Goal: Task Accomplishment & Management: Complete application form

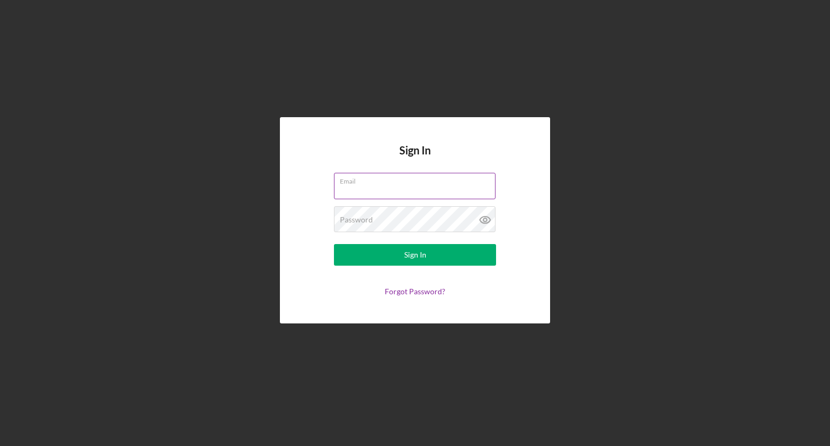
click at [355, 181] on label "Email" at bounding box center [418, 179] width 156 height 12
click at [355, 181] on input "Email" at bounding box center [415, 186] width 162 height 26
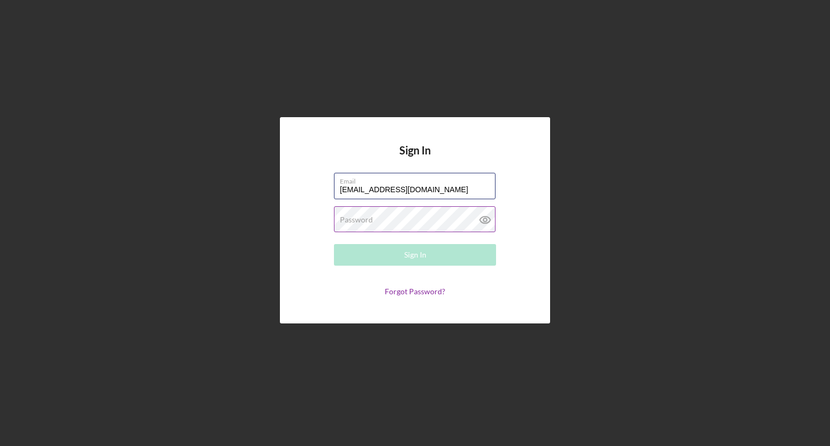
type input "[EMAIL_ADDRESS][DOMAIN_NAME]"
click at [378, 216] on div "Password Required" at bounding box center [415, 219] width 162 height 27
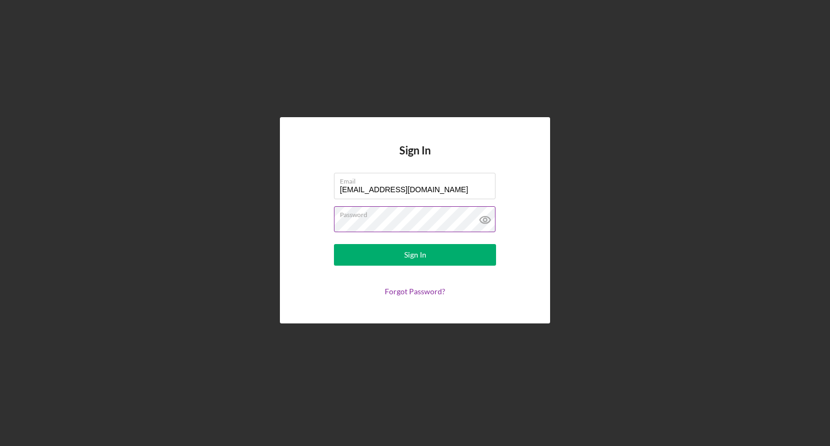
click at [482, 218] on icon at bounding box center [485, 219] width 27 height 27
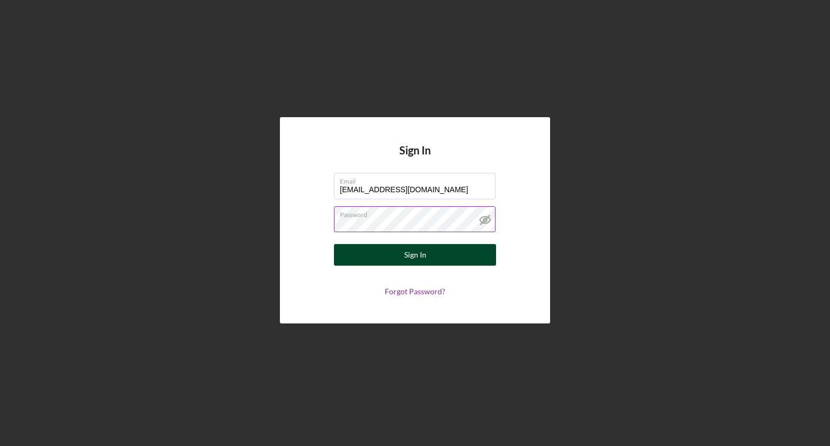
click at [464, 252] on button "Sign In" at bounding box center [415, 255] width 162 height 22
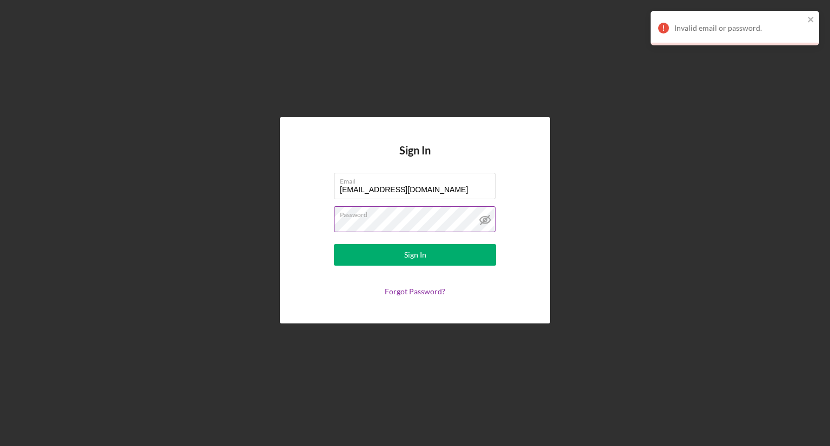
click at [406, 217] on label "Password" at bounding box center [418, 213] width 156 height 12
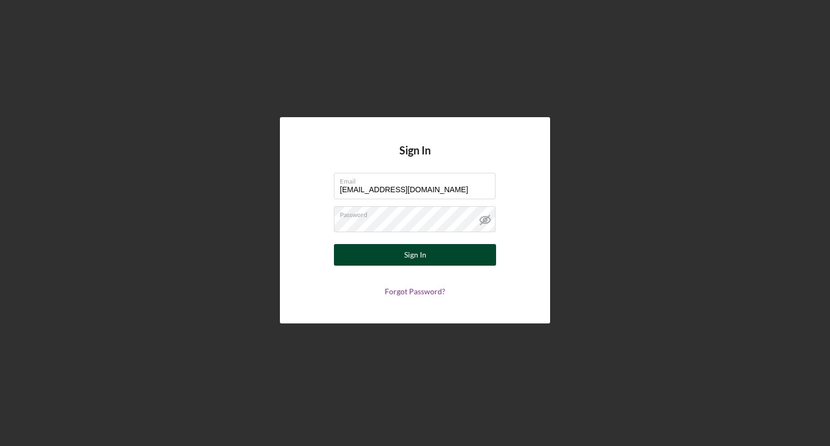
click at [411, 252] on div "Sign In" at bounding box center [415, 255] width 22 height 22
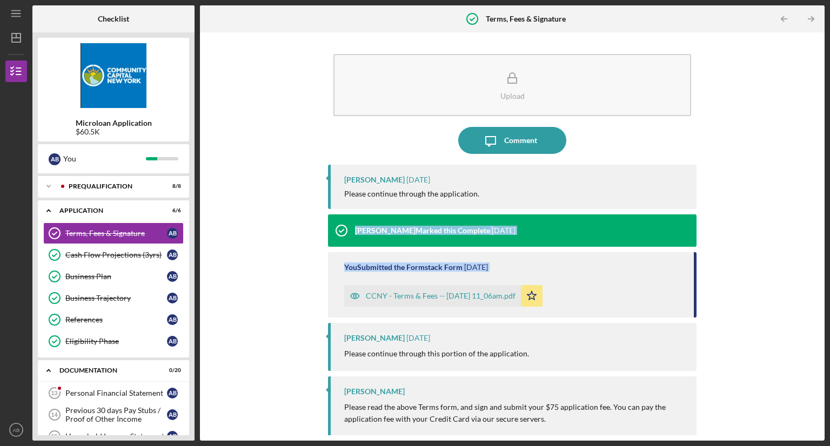
drag, startPoint x: 199, startPoint y: 246, endPoint x: 199, endPoint y: 316, distance: 70.3
click at [199, 316] on div "Checklist Microloan Application $60.5K A B You Icon/Expander Prequalification 8…" at bounding box center [428, 223] width 792 height 436
click at [190, 306] on div "Microloan Application $60.5K A B You Icon/Expander Prequalification 8 / 8 Icon/…" at bounding box center [113, 236] width 162 height 409
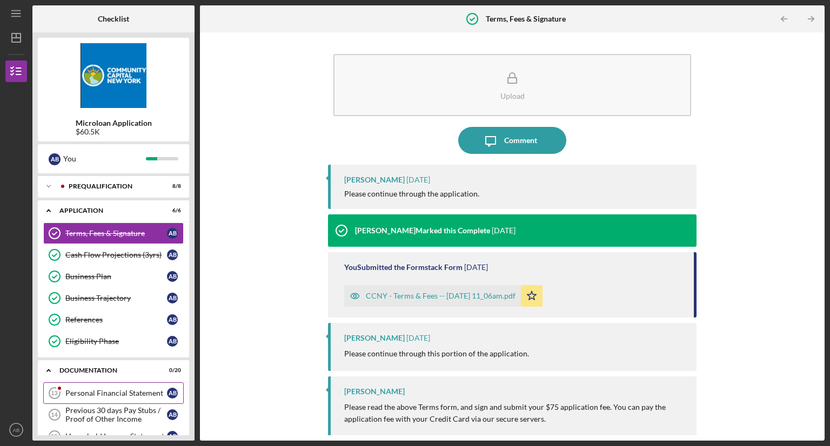
click at [140, 389] on div "Personal Financial Statement" at bounding box center [116, 393] width 102 height 9
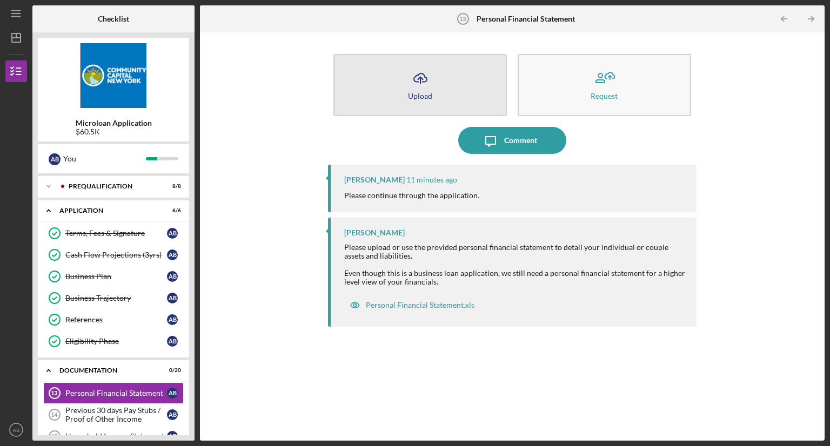
click at [391, 91] on button "Icon/Upload Upload" at bounding box center [419, 85] width 173 height 62
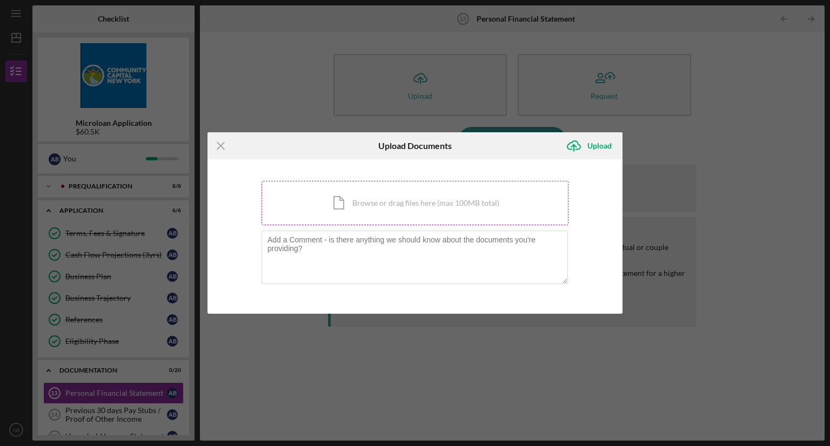
click at [467, 206] on div "Icon/Document Browse or drag files here (max 100MB total) Tap to choose files o…" at bounding box center [415, 203] width 307 height 44
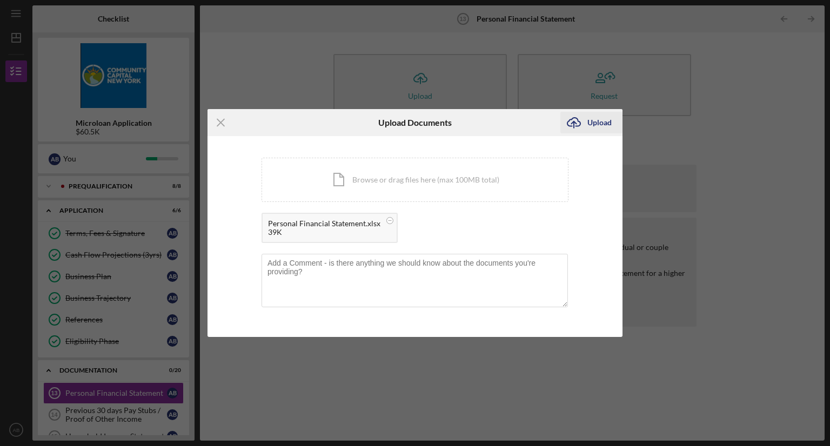
click at [594, 126] on div "Upload" at bounding box center [599, 123] width 24 height 22
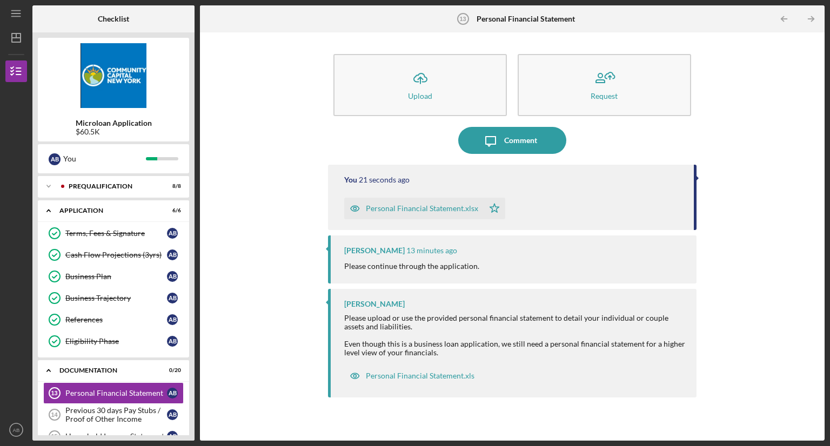
click at [197, 313] on div "Checklist Microloan Application $60.5K A B You Icon/Expander Prequalification 8…" at bounding box center [428, 223] width 792 height 436
click at [138, 411] on div "Previous 30 days Pay Stubs / Proof of Other Income" at bounding box center [116, 414] width 102 height 17
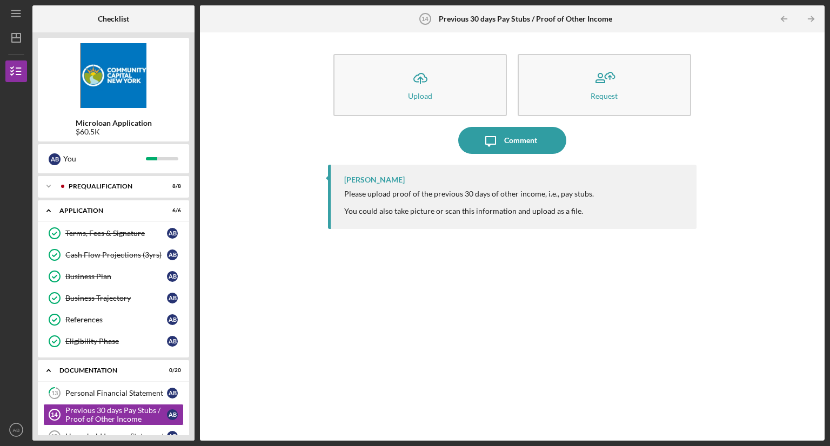
click at [267, 253] on div "Icon/Upload Upload Request Icon/Message Comment [PERSON_NAME] Please upload pro…" at bounding box center [512, 237] width 614 height 398
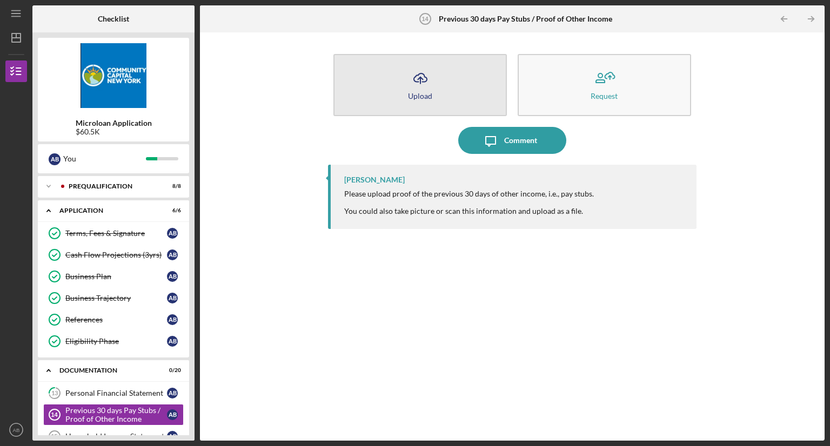
click at [461, 90] on button "Icon/Upload Upload" at bounding box center [419, 85] width 173 height 62
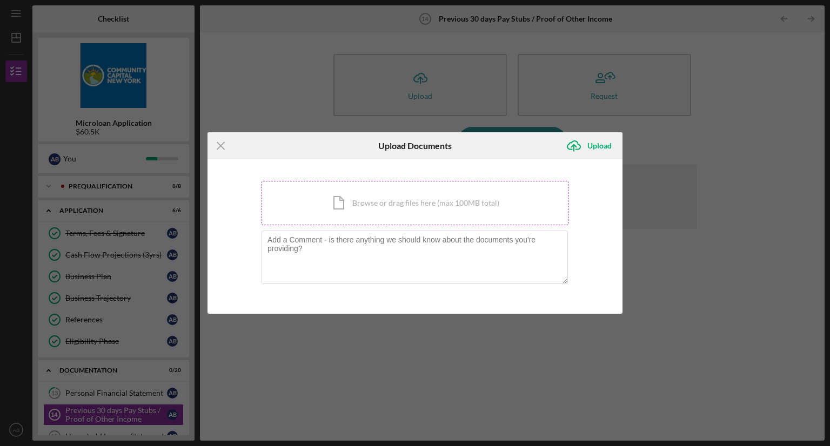
click at [458, 202] on div "Icon/Document Browse or drag files here (max 100MB total) Tap to choose files o…" at bounding box center [415, 203] width 307 height 44
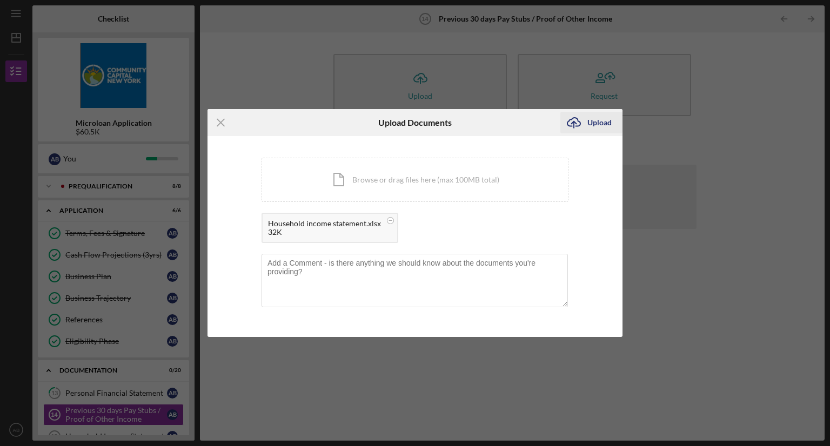
click at [601, 123] on div "Upload" at bounding box center [599, 123] width 24 height 22
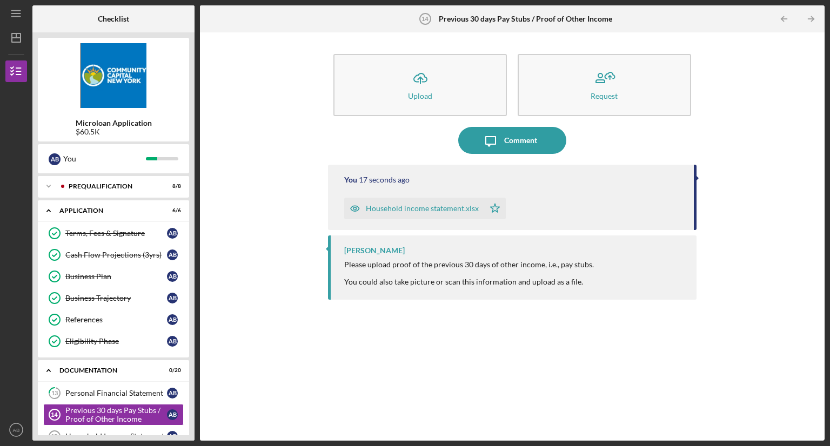
click at [195, 395] on div "Checklist Microloan Application $60.5K A B You Icon/Expander Prequalification 8…" at bounding box center [428, 223] width 792 height 436
click at [95, 427] on link "Household Income Statement 15 Household Income Statement A B" at bounding box center [113, 437] width 141 height 22
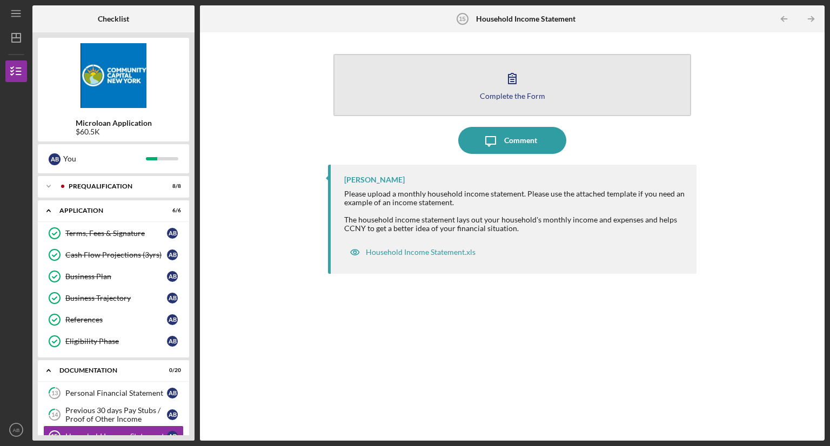
click at [492, 64] on button "Complete the Form Form" at bounding box center [512, 85] width 358 height 62
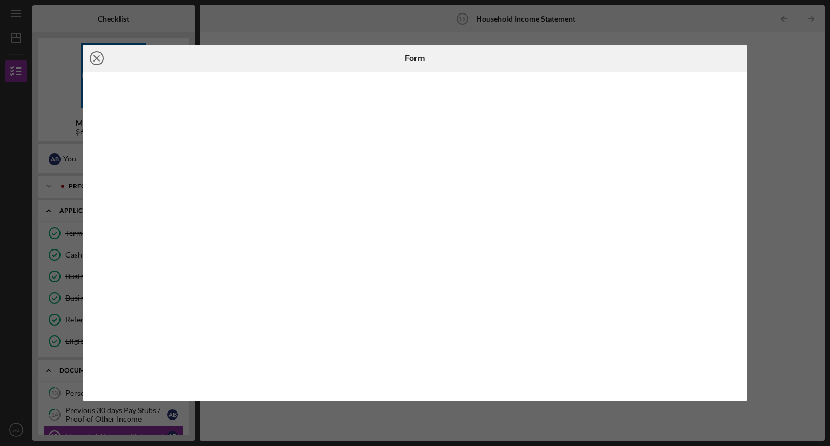
click at [98, 55] on icon "Icon/Close" at bounding box center [96, 58] width 27 height 27
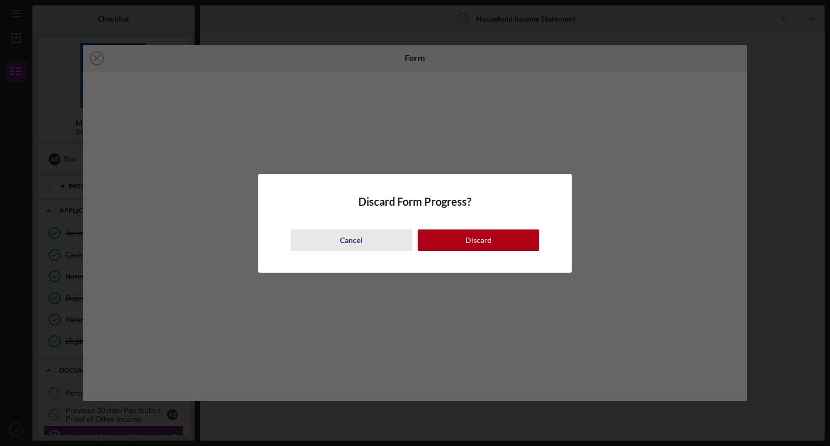
click at [369, 245] on button "Cancel" at bounding box center [352, 241] width 122 height 22
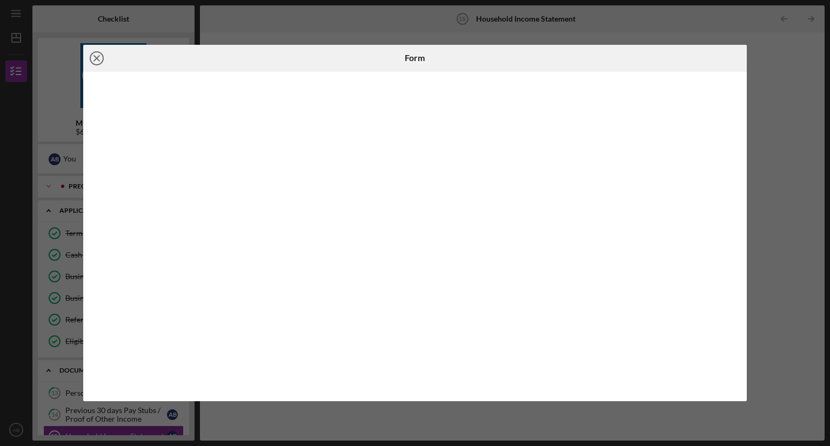
click at [97, 55] on icon "Icon/Close" at bounding box center [96, 58] width 27 height 27
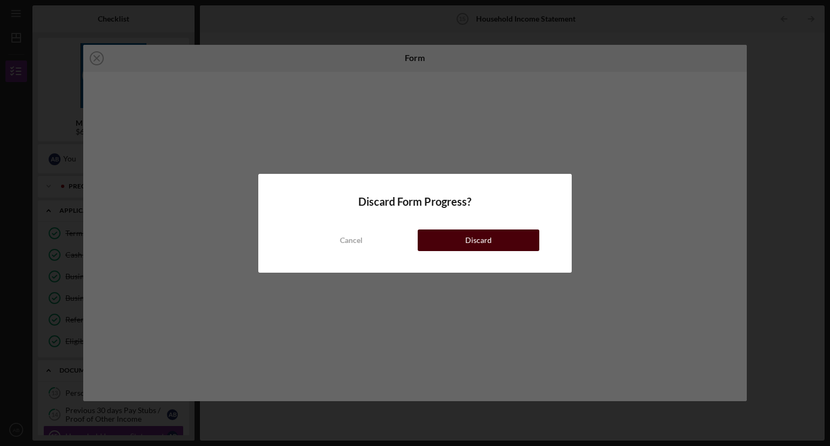
click at [449, 248] on button "Discard" at bounding box center [479, 241] width 122 height 22
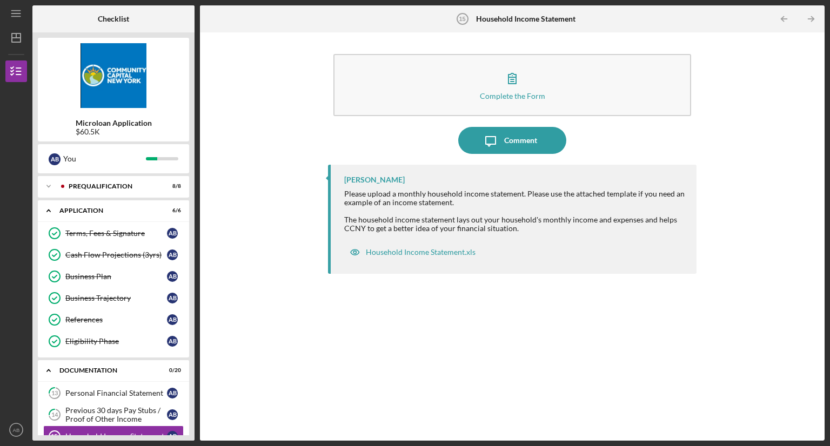
click at [305, 273] on div "Complete the Form Form Icon/Message Comment [PERSON_NAME] Please upload a month…" at bounding box center [512, 237] width 614 height 398
click at [190, 303] on div "Microloan Application $60.5K A B You Icon/Expander Prequalification 8 / 8 Icon/…" at bounding box center [113, 236] width 162 height 409
drag, startPoint x: 190, startPoint y: 303, endPoint x: 192, endPoint y: 336, distance: 33.0
click at [192, 336] on div "Microloan Application $60.5K A B You Icon/Expander Prequalification 8 / 8 Icon/…" at bounding box center [113, 236] width 162 height 409
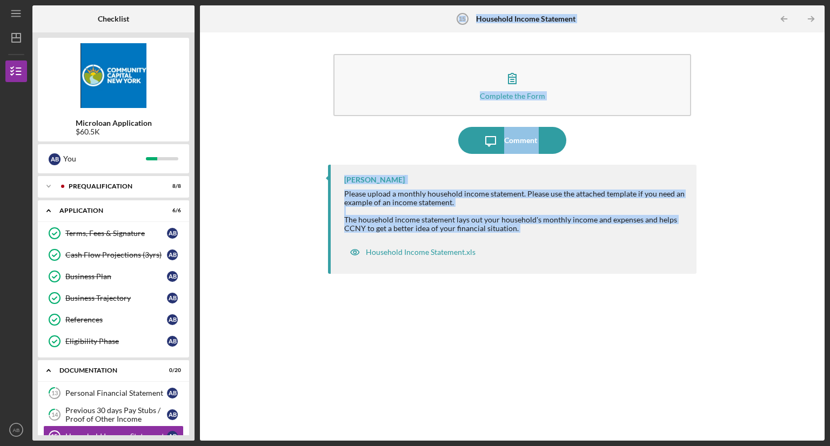
drag, startPoint x: 191, startPoint y: 420, endPoint x: 202, endPoint y: 385, distance: 37.3
click at [202, 385] on div "Checklist Microloan Application $60.5K A B You Icon/Expander Prequalification 8…" at bounding box center [428, 223] width 792 height 436
click at [202, 385] on div "Complete the Form Form Icon/Message Comment [PERSON_NAME] Please upload a month…" at bounding box center [512, 236] width 625 height 409
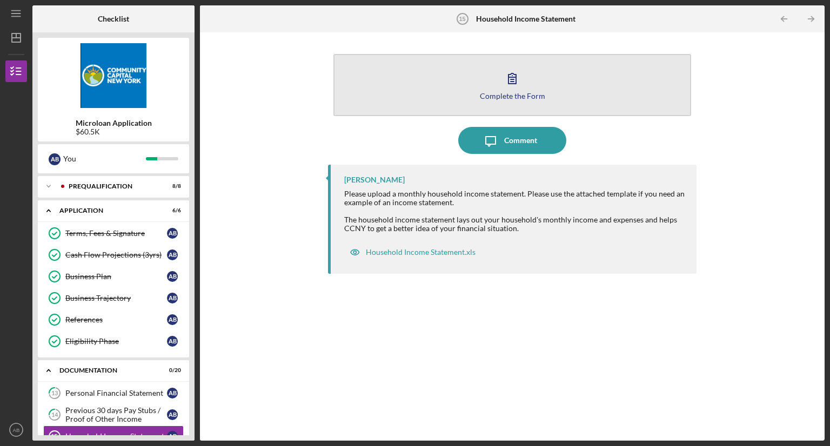
click at [509, 88] on icon "button" at bounding box center [512, 78] width 27 height 27
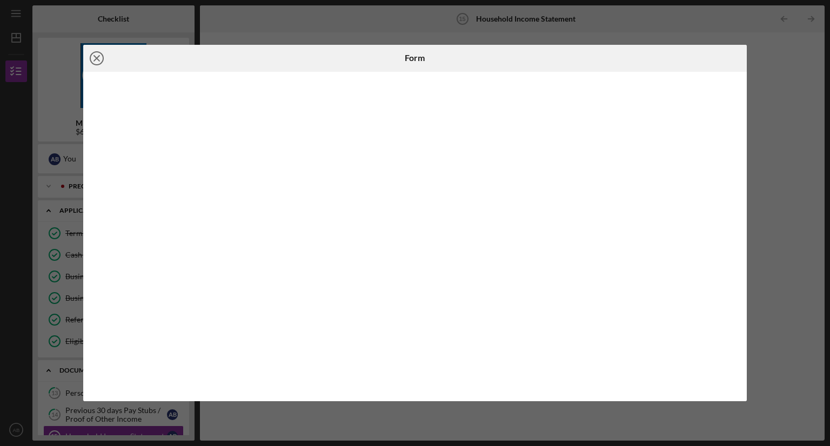
click at [97, 55] on icon "Icon/Close" at bounding box center [96, 58] width 27 height 27
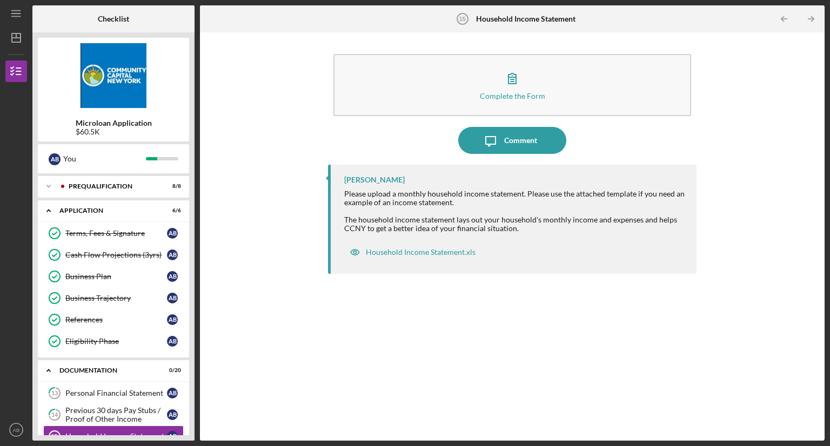
click at [192, 374] on div "Microloan Application $60.5K A B You Icon/Expander Prequalification 8 / 8 Icon/…" at bounding box center [113, 236] width 162 height 409
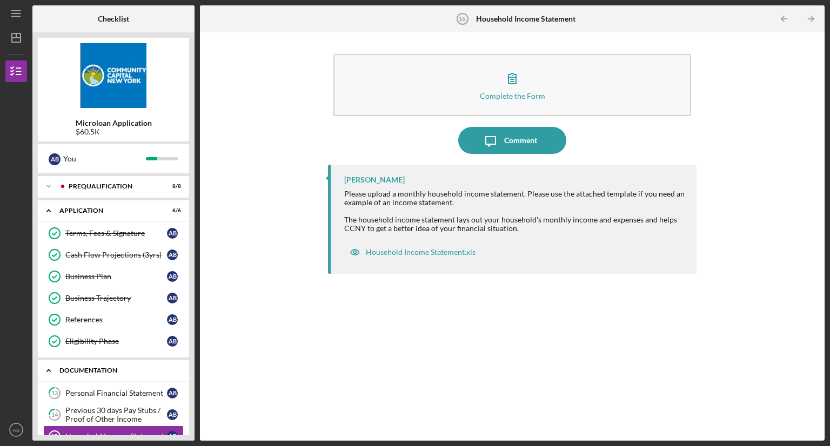
click at [48, 363] on icon "Icon/Expander" at bounding box center [49, 371] width 22 height 22
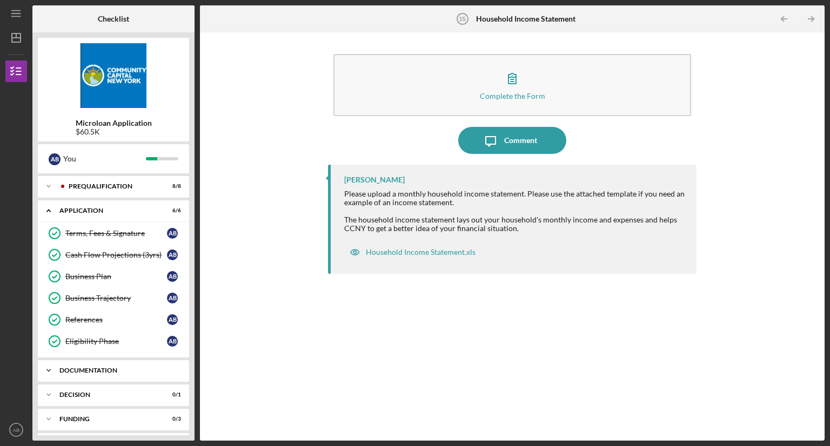
click at [48, 363] on icon "Icon/Expander" at bounding box center [49, 371] width 22 height 22
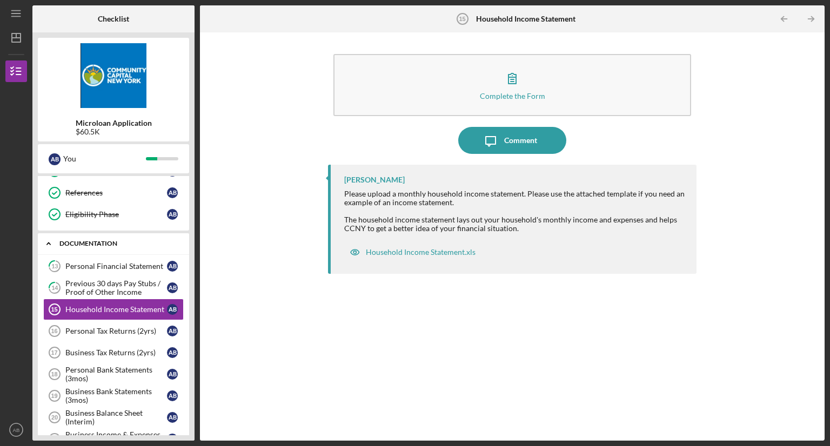
scroll to position [129, 0]
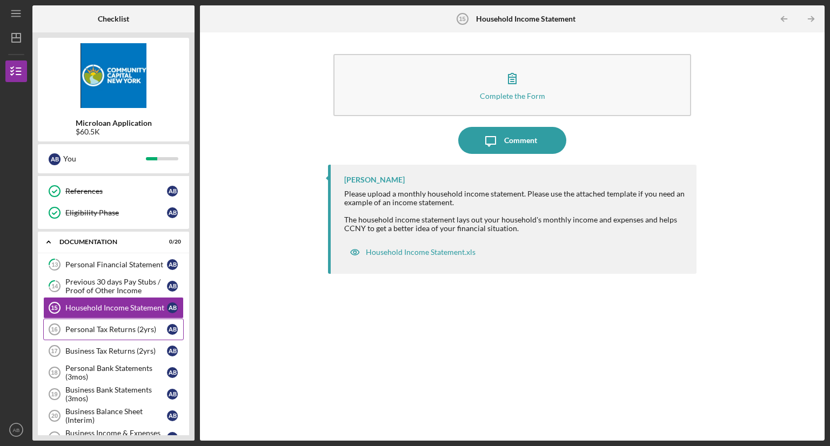
click at [105, 325] on div "Personal Tax Returns (2yrs)" at bounding box center [116, 329] width 102 height 9
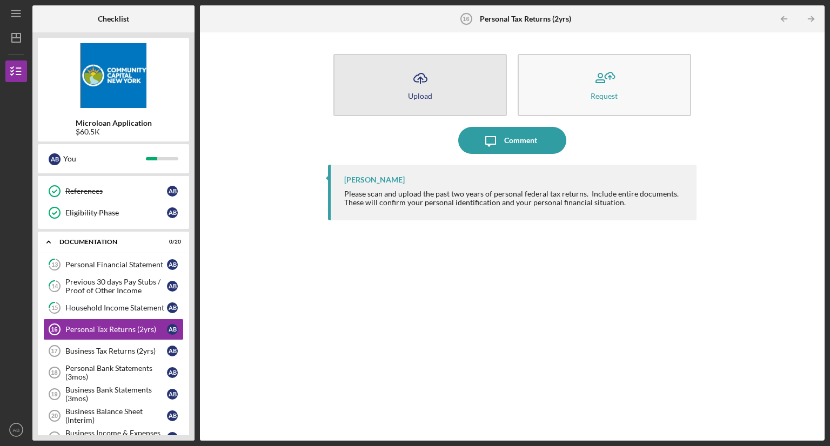
click at [422, 89] on icon "Icon/Upload" at bounding box center [420, 78] width 27 height 27
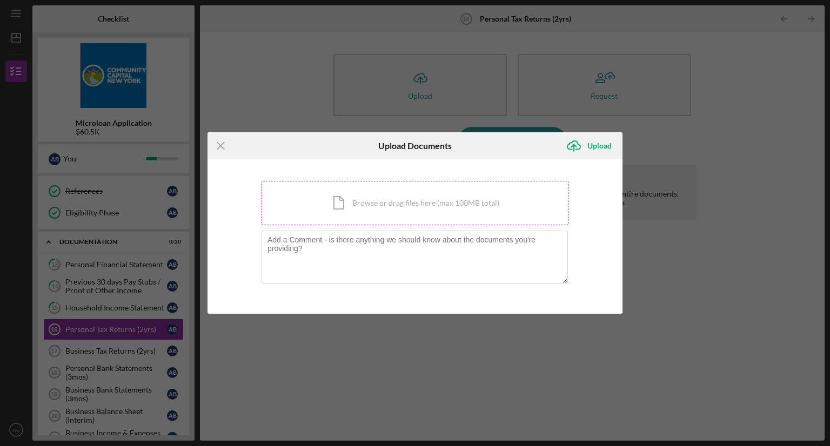
click at [423, 199] on div "Icon/Document Browse or drag files here (max 100MB total) Tap to choose files o…" at bounding box center [415, 203] width 307 height 44
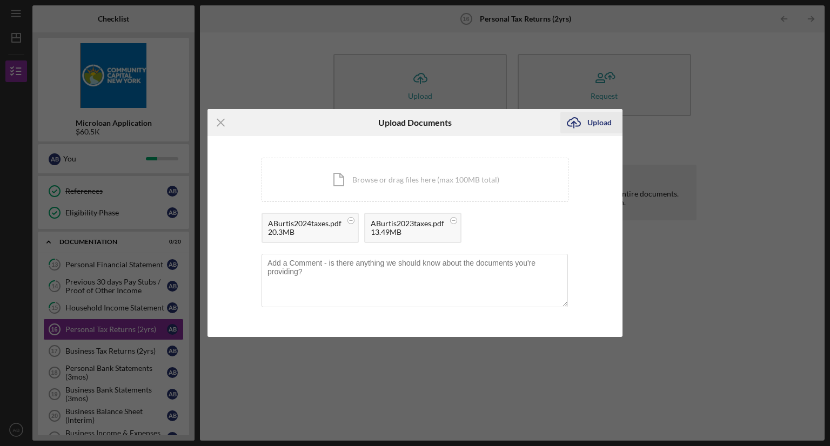
click at [601, 118] on div "Upload" at bounding box center [599, 123] width 24 height 22
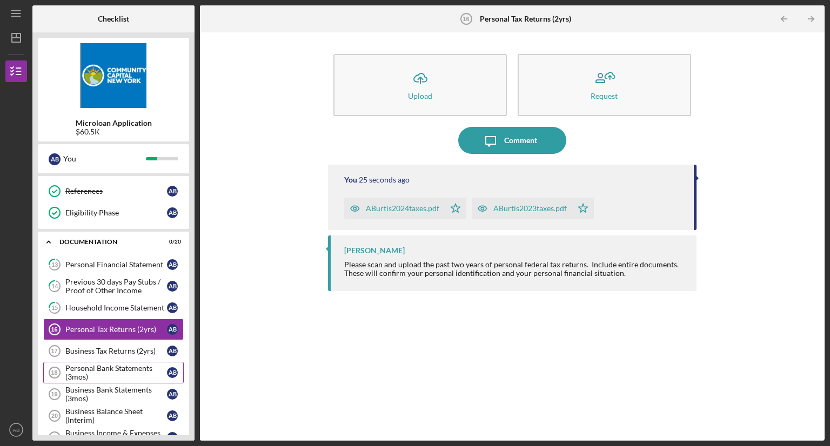
click at [88, 369] on div "Personal Bank Statements (3mos)" at bounding box center [116, 372] width 102 height 17
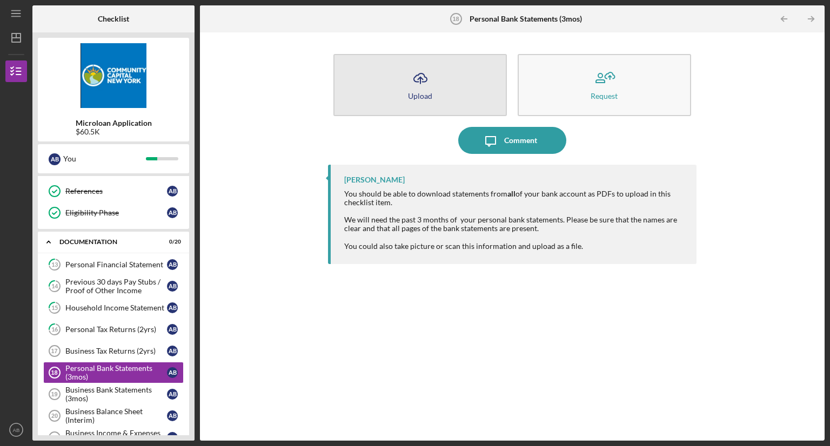
click at [438, 81] on button "Icon/Upload Upload" at bounding box center [419, 85] width 173 height 62
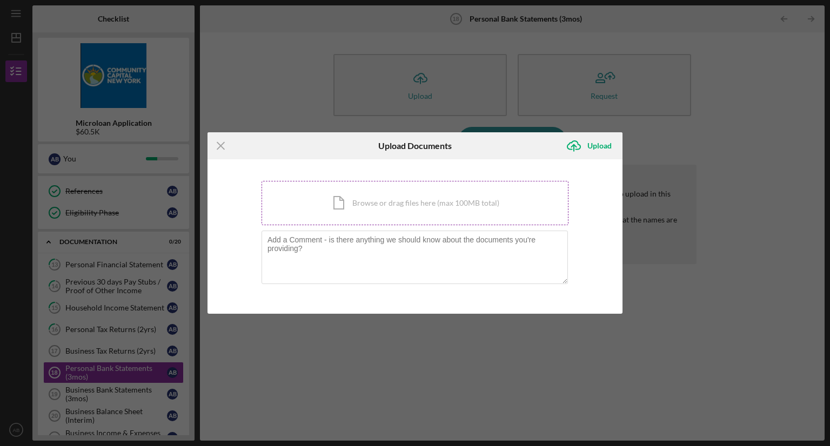
click at [420, 195] on div "Icon/Document Browse or drag files here (max 100MB total) Tap to choose files o…" at bounding box center [415, 203] width 307 height 44
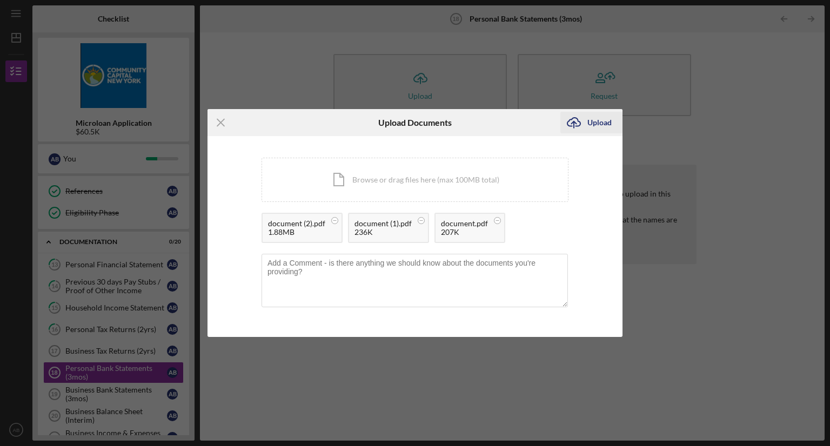
click at [574, 121] on icon "Icon/Upload" at bounding box center [573, 122] width 27 height 27
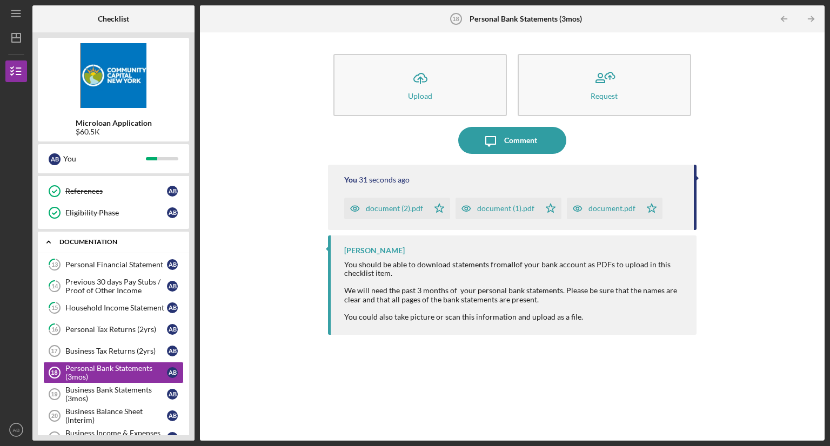
click at [48, 239] on icon "Icon/Expander" at bounding box center [49, 242] width 22 height 22
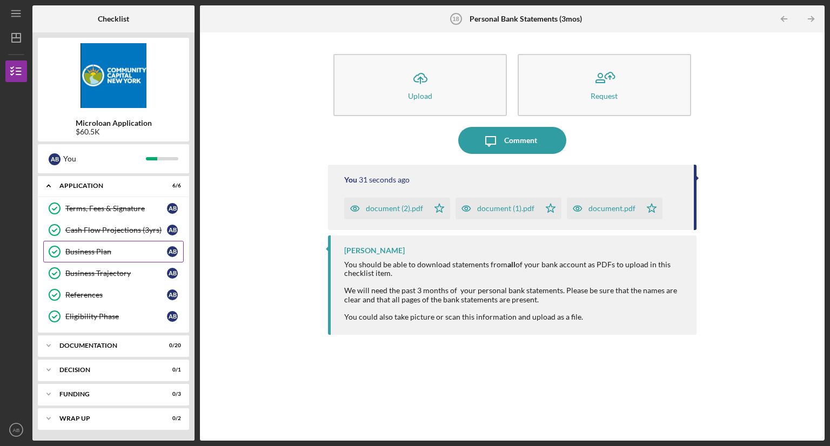
scroll to position [24, 0]
click at [48, 239] on icon "Business Plan" at bounding box center [54, 252] width 27 height 27
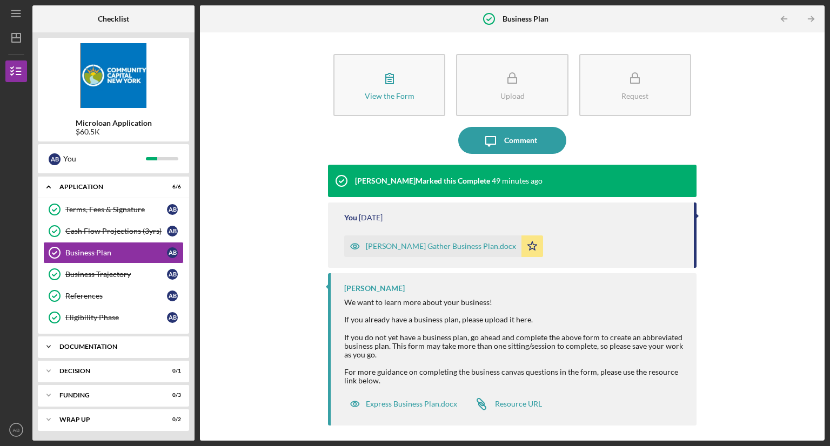
click at [79, 344] on div "Documentation" at bounding box center [117, 347] width 116 height 6
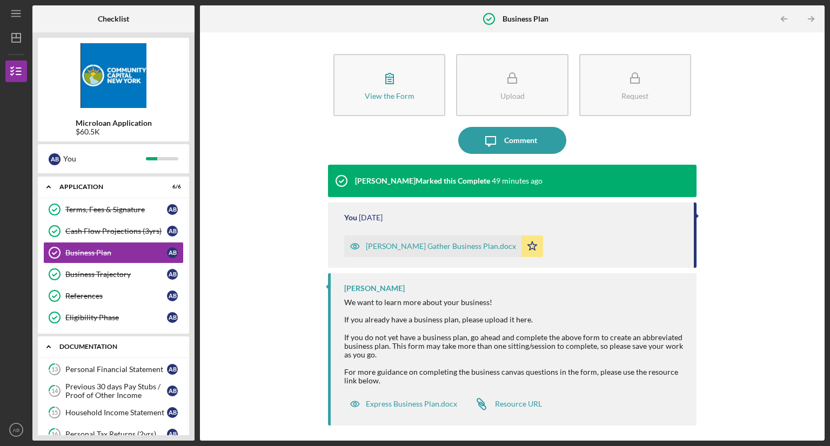
click at [45, 345] on icon "Icon/Expander" at bounding box center [49, 347] width 22 height 22
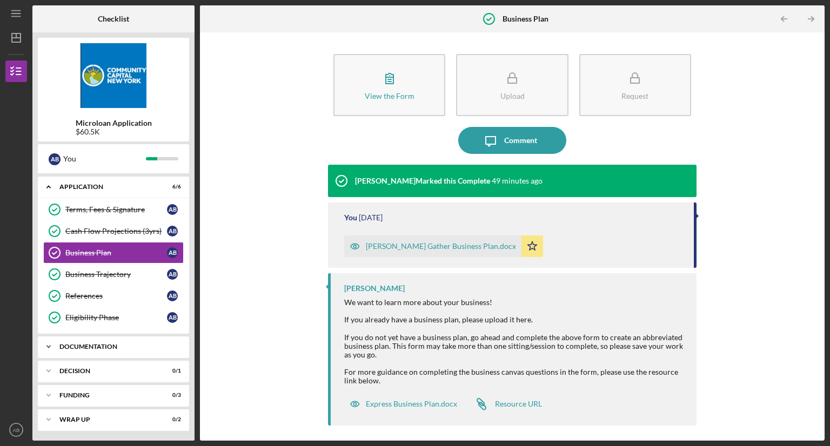
click at [83, 340] on div "Icon/Expander Documentation 0 / 20" at bounding box center [113, 347] width 151 height 22
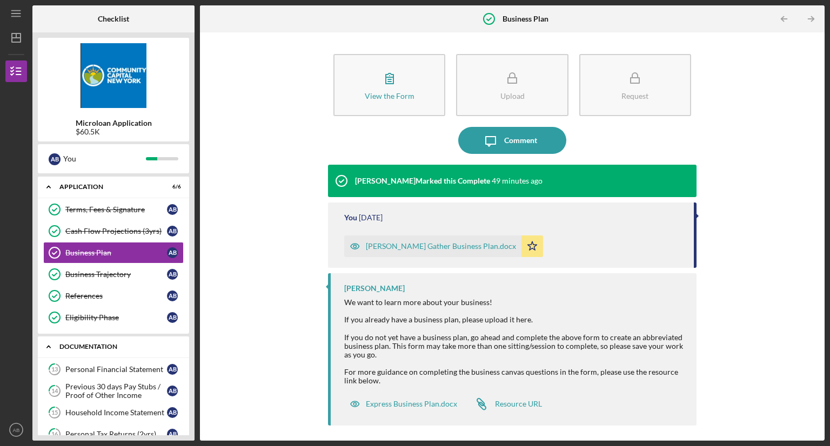
click at [48, 343] on icon "Icon/Expander" at bounding box center [49, 347] width 22 height 22
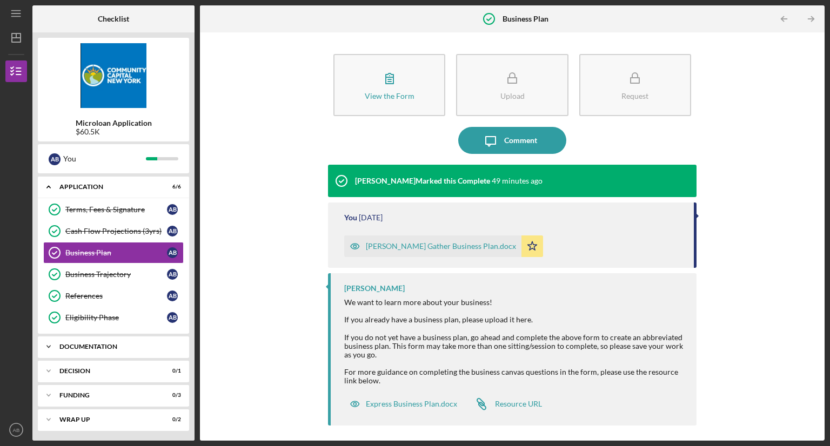
click at [48, 343] on icon "Icon/Expander" at bounding box center [49, 347] width 22 height 22
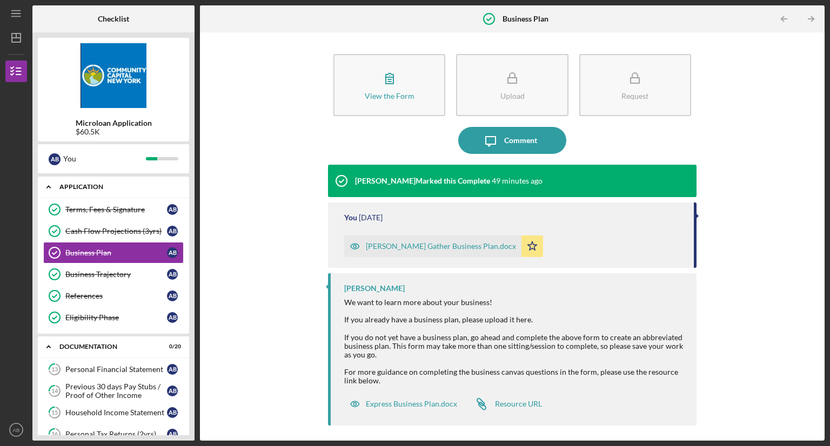
click at [45, 182] on icon "Icon/Expander" at bounding box center [49, 187] width 22 height 22
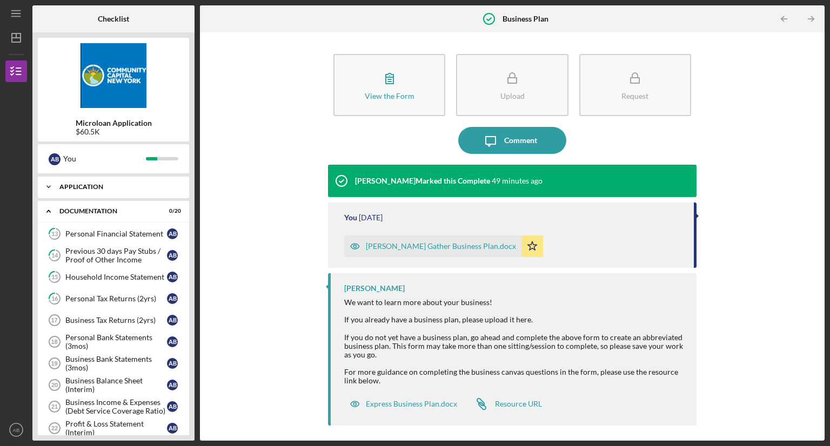
click at [45, 182] on icon "Icon/Expander" at bounding box center [49, 187] width 22 height 22
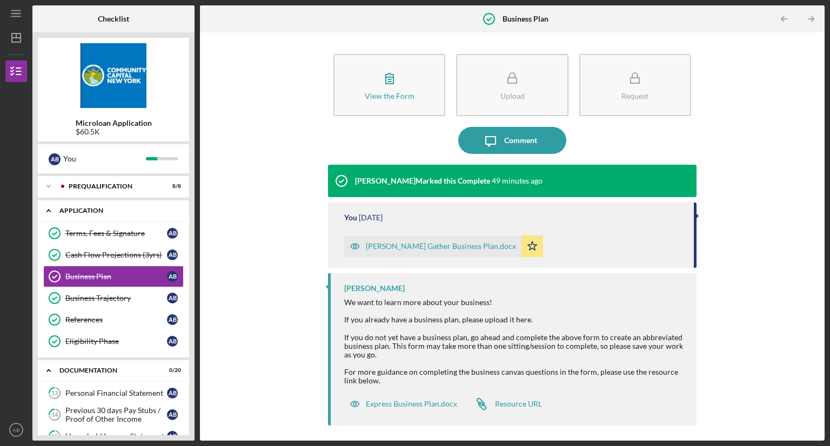
click at [45, 182] on icon "Icon/Expander" at bounding box center [49, 187] width 22 height 22
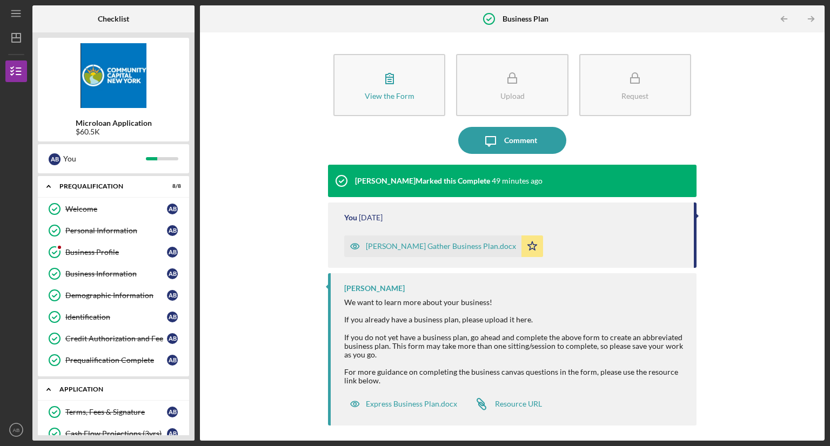
click at [49, 386] on icon "Icon/Expander" at bounding box center [49, 390] width 22 height 22
click at [48, 410] on icon "Icon/Expander" at bounding box center [49, 414] width 22 height 22
click at [47, 188] on polyline at bounding box center [48, 187] width 3 height 2
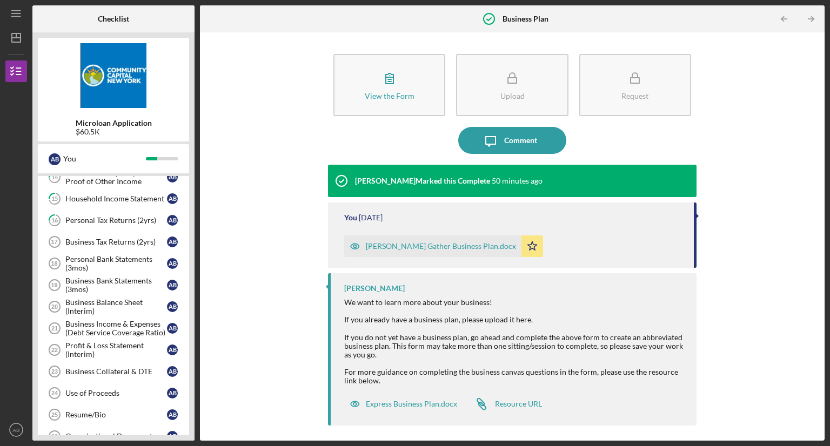
scroll to position [259, 0]
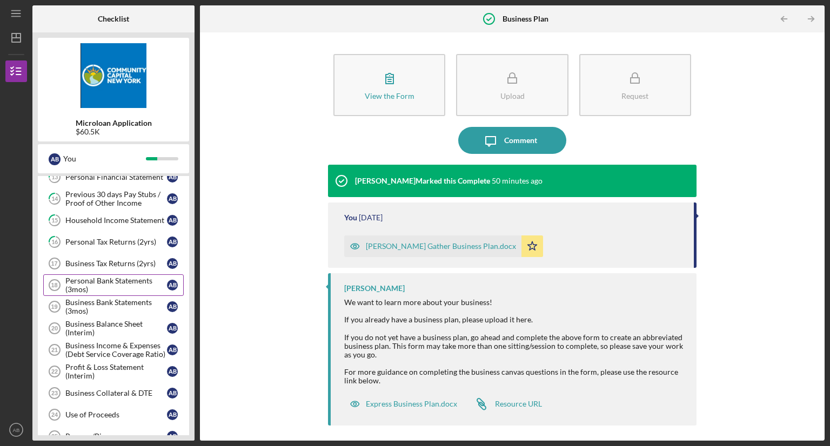
click at [106, 280] on div "Personal Bank Statements (3mos)" at bounding box center [116, 285] width 102 height 17
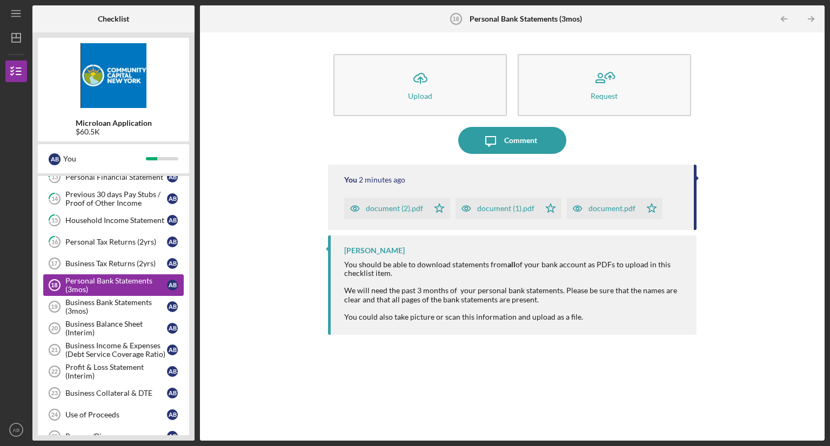
drag, startPoint x: 125, startPoint y: 329, endPoint x: 128, endPoint y: 277, distance: 51.9
click at [128, 277] on div "13 Personal Financial Statement A B 14 Previous 30 days Pay Stubs / Proof of Ot…" at bounding box center [113, 385] width 151 height 438
click at [79, 327] on div "Business Balance Sheet (Interim)" at bounding box center [116, 328] width 102 height 17
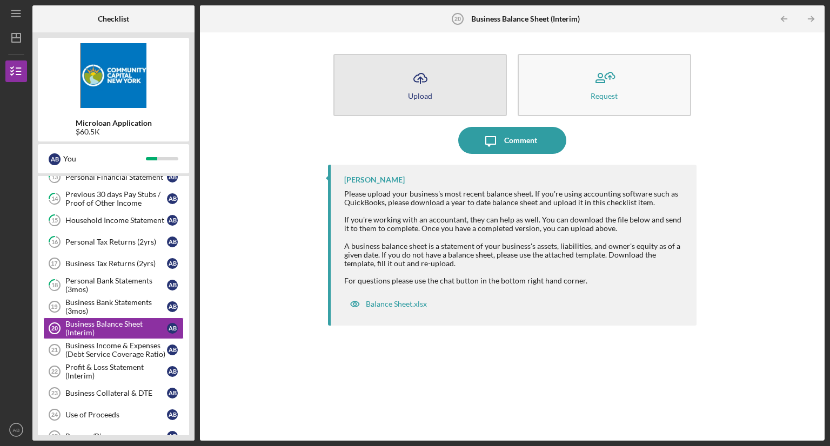
click at [456, 79] on button "Icon/Upload Upload" at bounding box center [419, 85] width 173 height 62
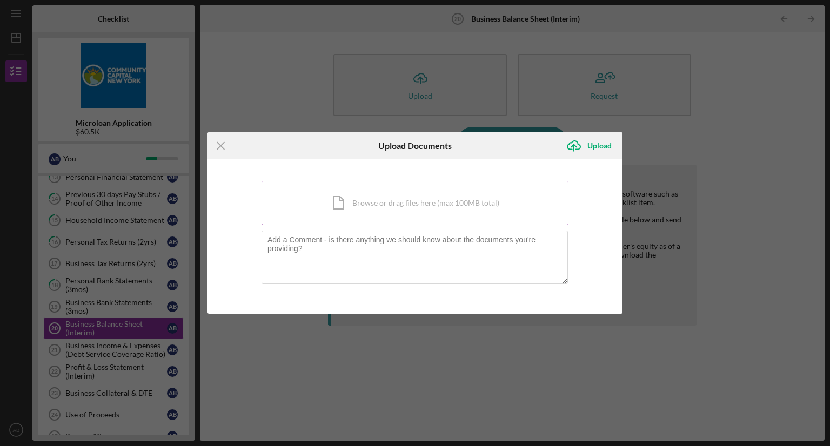
click at [435, 199] on div "Icon/Document Browse or drag files here (max 100MB total) Tap to choose files o…" at bounding box center [415, 203] width 307 height 44
click at [222, 145] on icon "Icon/Menu Close" at bounding box center [221, 145] width 27 height 27
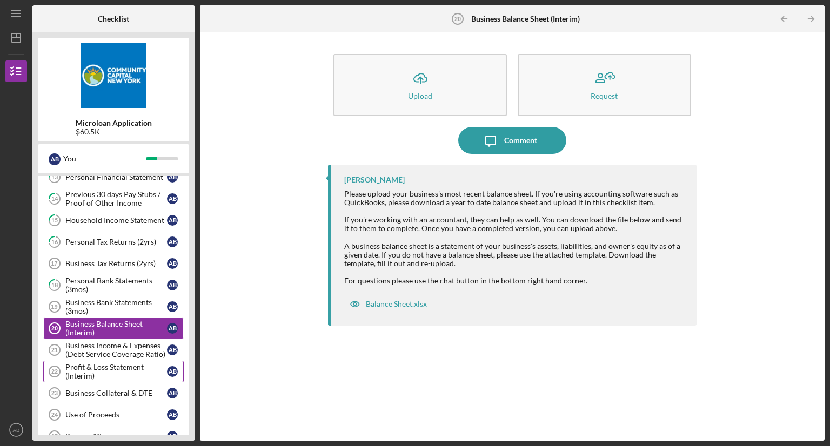
drag, startPoint x: 125, startPoint y: 372, endPoint x: 122, endPoint y: 357, distance: 15.5
click at [122, 361] on link "Profit & Loss Statement (Interim) 22 Profit & Loss Statement (Interim) A B" at bounding box center [113, 372] width 141 height 22
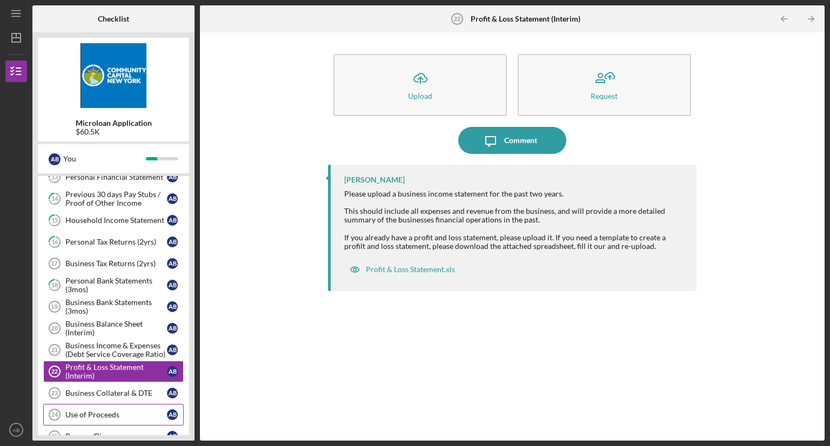
click at [104, 411] on div "Use of Proceeds" at bounding box center [116, 415] width 102 height 9
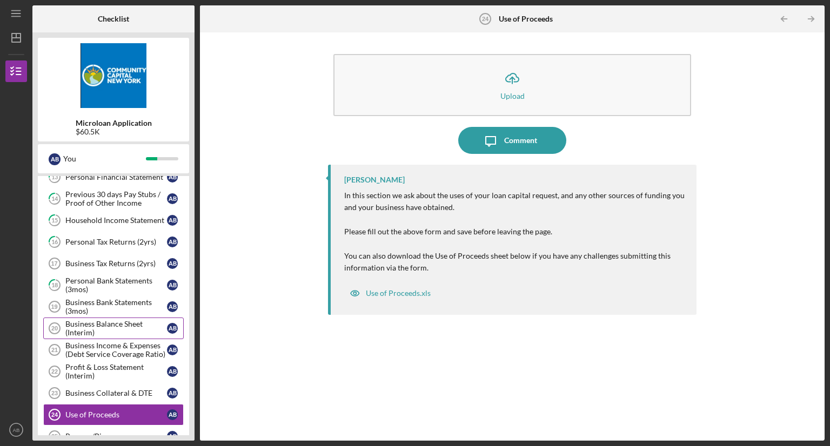
click at [116, 324] on div "Business Balance Sheet (Interim)" at bounding box center [116, 328] width 102 height 17
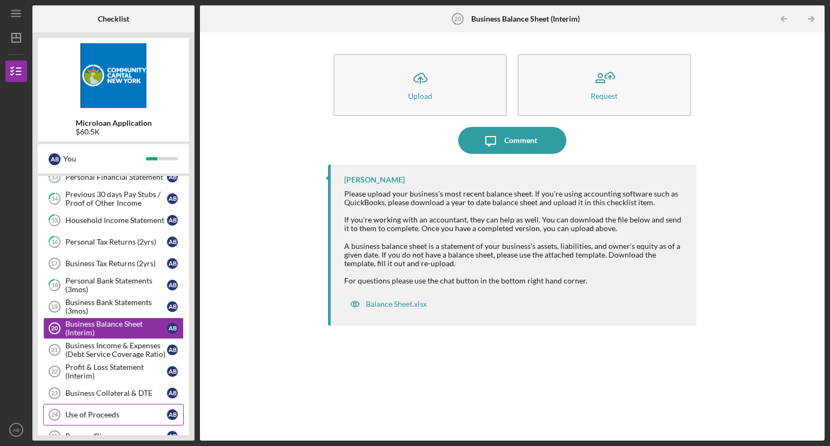
click at [106, 405] on link "Use of Proceeds 24 Use of Proceeds A B" at bounding box center [113, 415] width 141 height 22
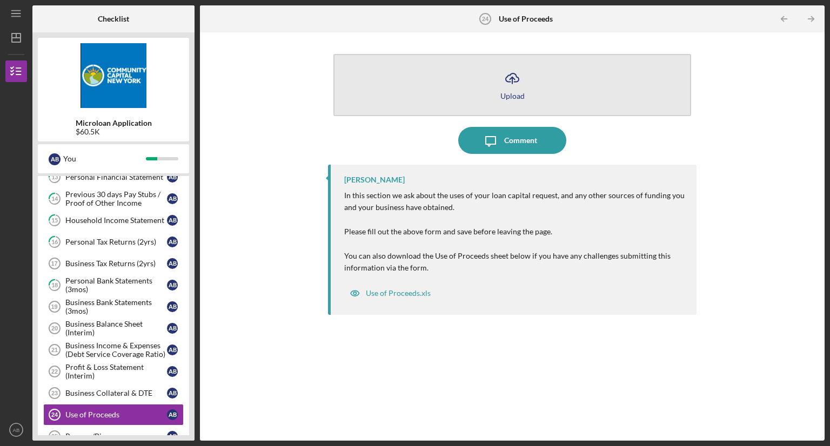
click at [472, 91] on button "Icon/Upload Upload" at bounding box center [512, 85] width 358 height 62
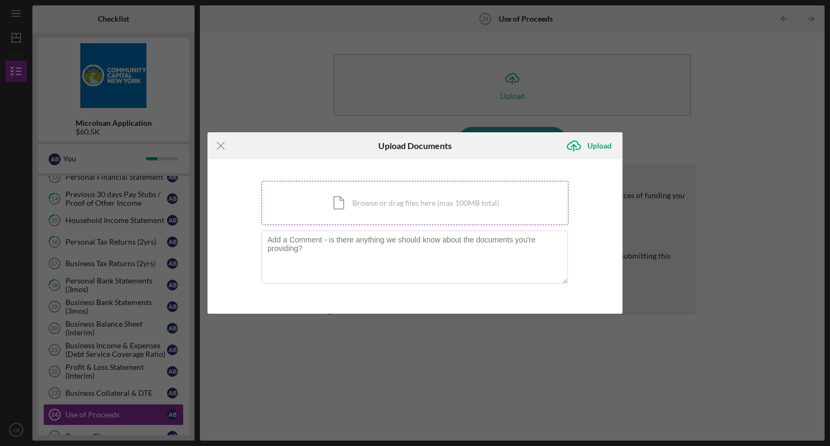
click at [443, 197] on div "Icon/Document Browse or drag files here (max 100MB total) Tap to choose files o…" at bounding box center [415, 203] width 307 height 44
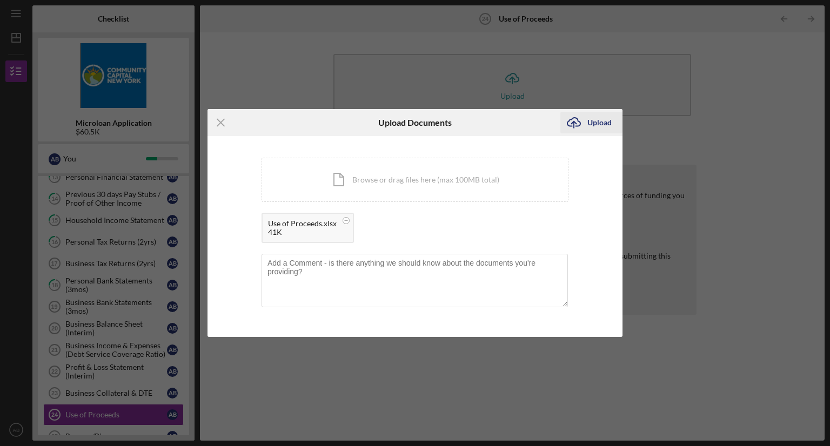
click at [590, 119] on div "Upload" at bounding box center [599, 123] width 24 height 22
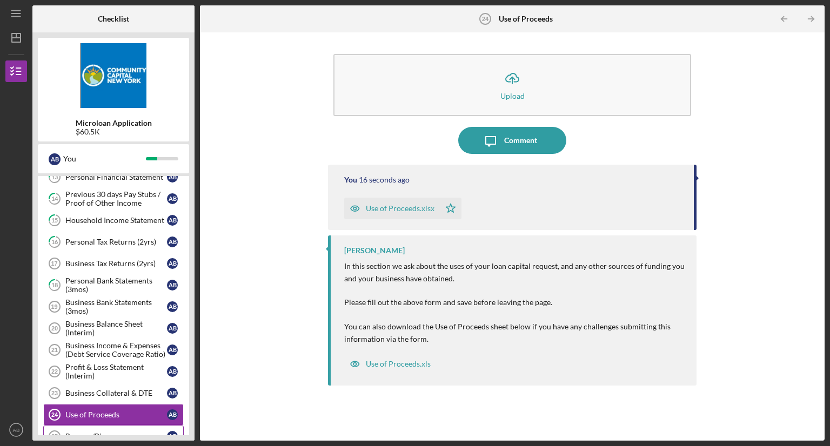
click at [85, 426] on link "Resume/Bio 25 Resume/Bio A B" at bounding box center [113, 437] width 141 height 22
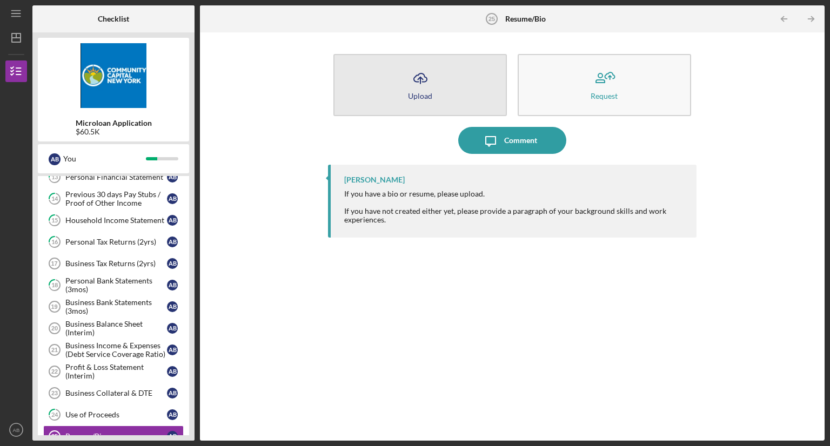
click at [450, 92] on button "Icon/Upload Upload" at bounding box center [419, 85] width 173 height 62
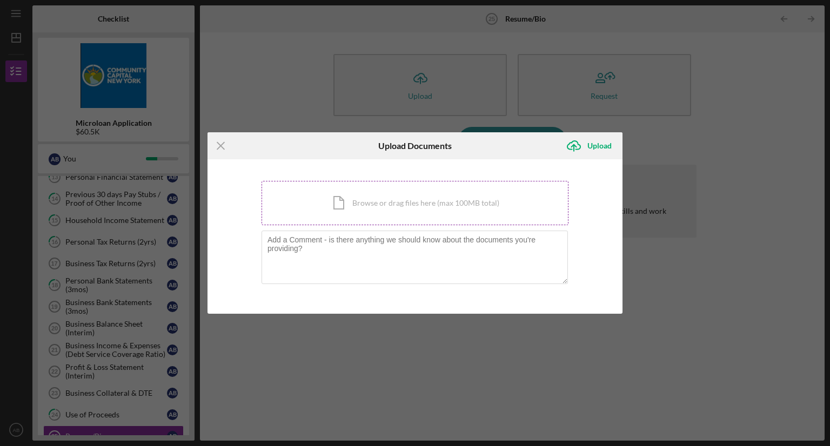
click at [399, 199] on div "Icon/Document Browse or drag files here (max 100MB total) Tap to choose files o…" at bounding box center [415, 203] width 307 height 44
click at [320, 211] on div "Icon/Document Browse or drag files here (max 100MB total) Tap to choose files o…" at bounding box center [415, 203] width 307 height 44
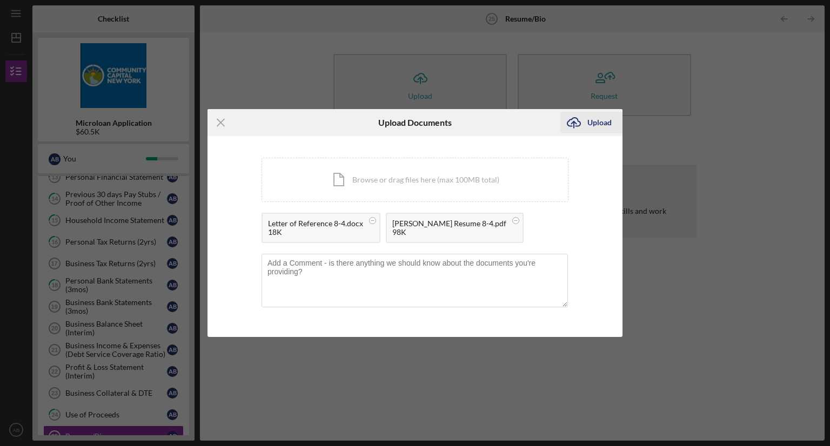
click at [591, 124] on div "Upload" at bounding box center [599, 123] width 24 height 22
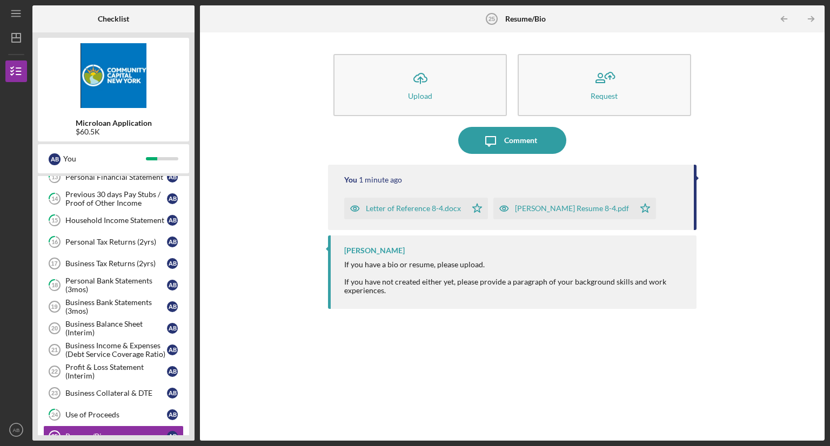
click at [194, 249] on div "Microloan Application $60.5K A B You Icon/Expander Prequalification 8 / 8 Welco…" at bounding box center [113, 236] width 162 height 409
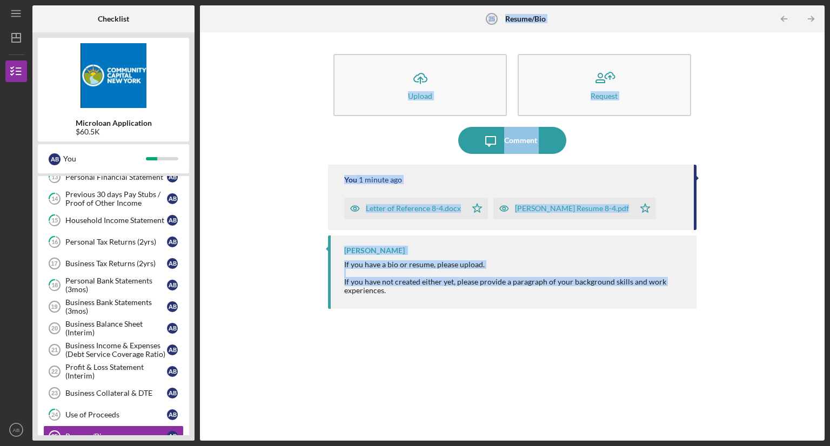
drag, startPoint x: 194, startPoint y: 237, endPoint x: 208, endPoint y: 303, distance: 67.8
click at [208, 303] on div "Checklist Microloan Application $60.5K A B You Icon/Expander Prequalification 8…" at bounding box center [428, 223] width 792 height 436
click at [247, 275] on div "Icon/Upload Upload Request Icon/Message Comment You 1 minute ago Letter of Refe…" at bounding box center [512, 237] width 614 height 398
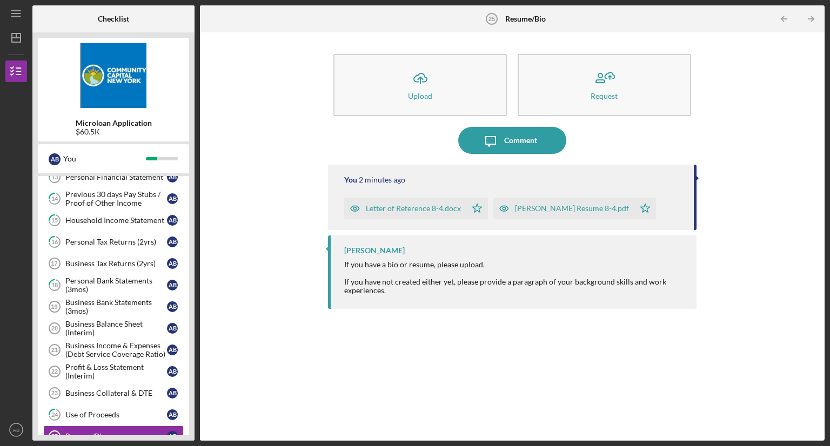
click at [38, 427] on div "13 Personal Financial Statement A B 14 Previous 30 days Pay Stubs / Proof of Ot…" at bounding box center [113, 385] width 151 height 438
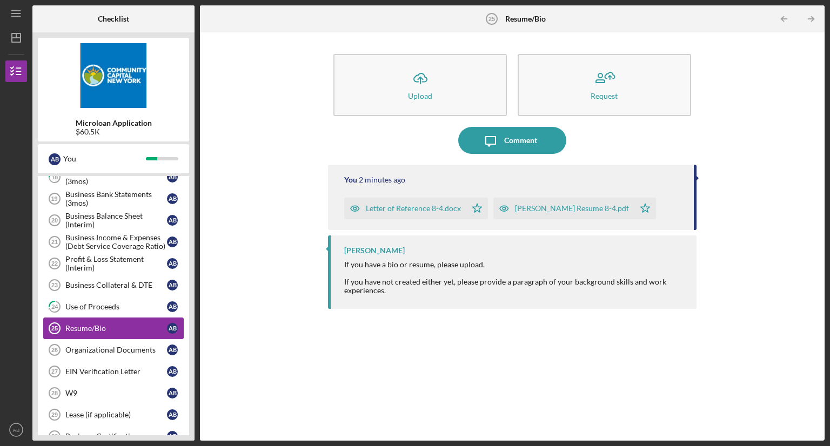
scroll to position [389, 0]
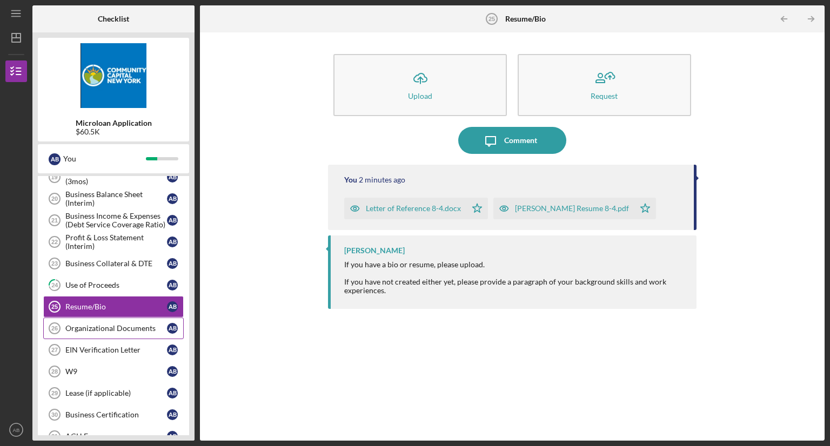
click at [70, 324] on div "Organizational Documents" at bounding box center [116, 328] width 102 height 9
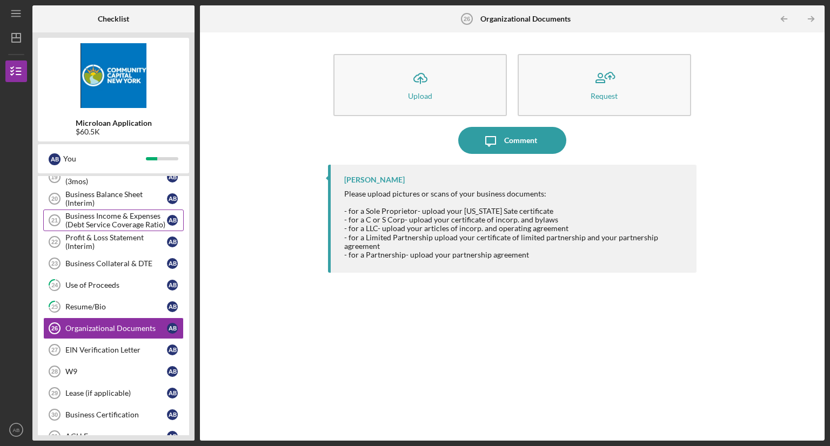
click at [111, 216] on div "Business Income & Expenses (Debt Service Coverage Ratio)" at bounding box center [116, 220] width 102 height 17
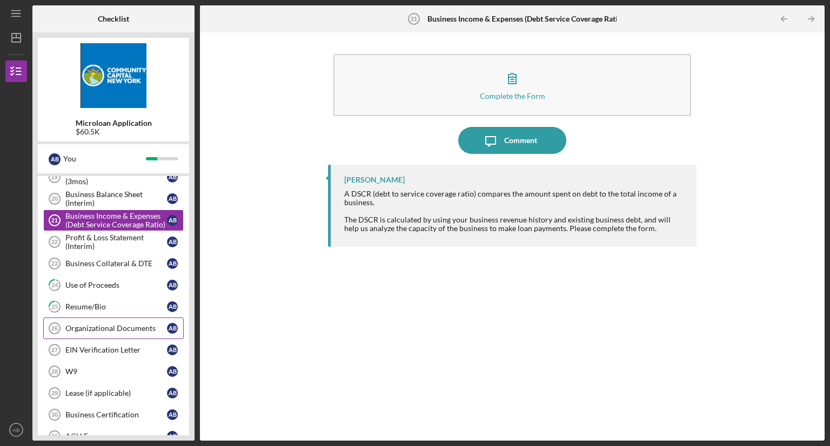
click at [140, 324] on div "Organizational Documents" at bounding box center [116, 328] width 102 height 9
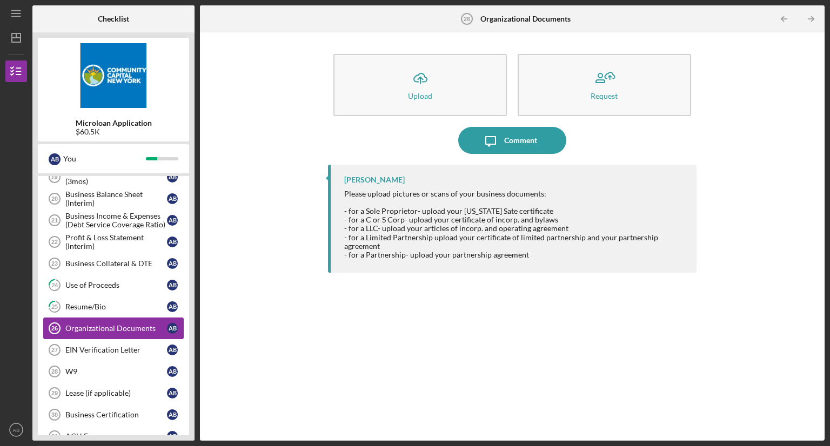
click at [113, 324] on div "Organizational Documents" at bounding box center [116, 328] width 102 height 9
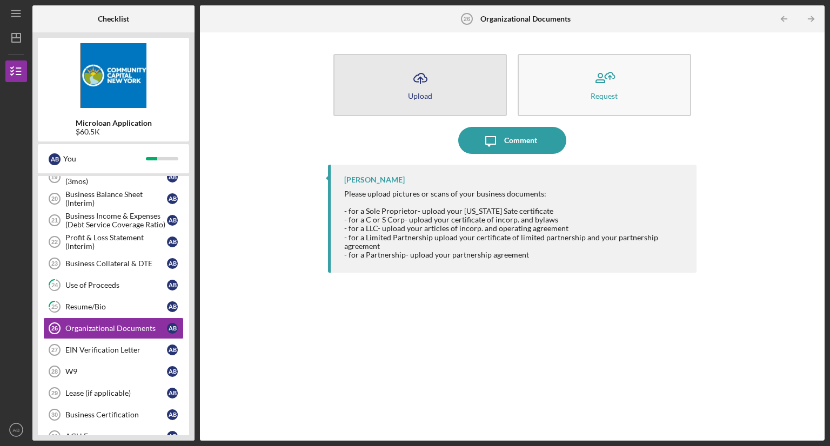
click at [433, 73] on icon "Icon/Upload" at bounding box center [420, 78] width 27 height 27
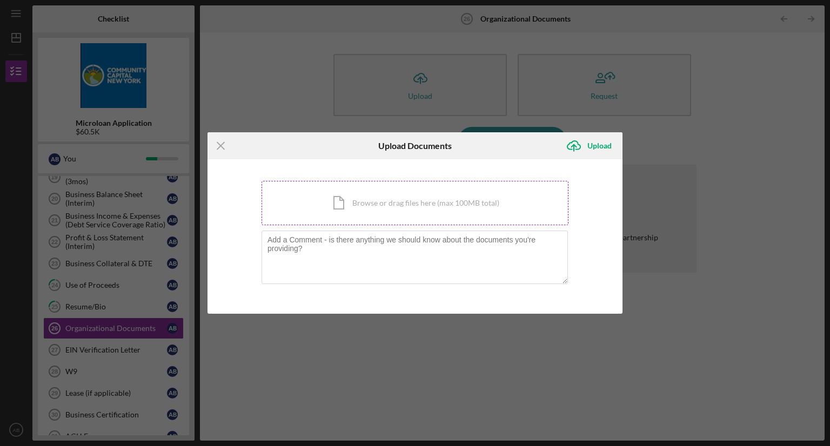
click at [390, 191] on div "Icon/Document Browse or drag files here (max 100MB total) Tap to choose files o…" at bounding box center [415, 203] width 307 height 44
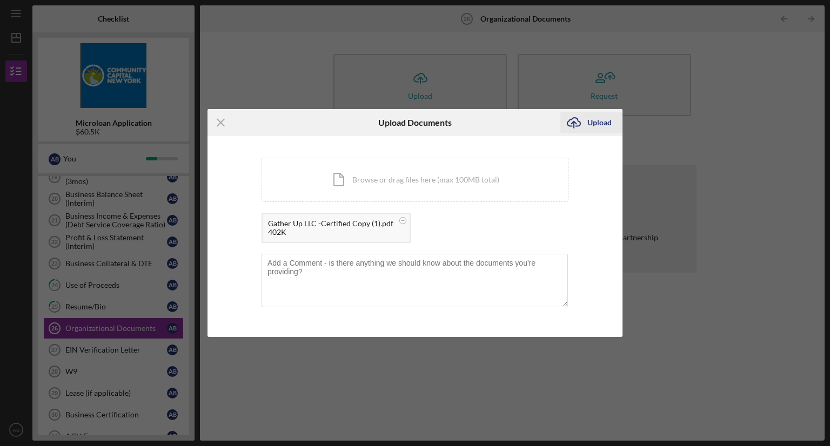
click at [607, 124] on div "Upload" at bounding box center [599, 123] width 24 height 22
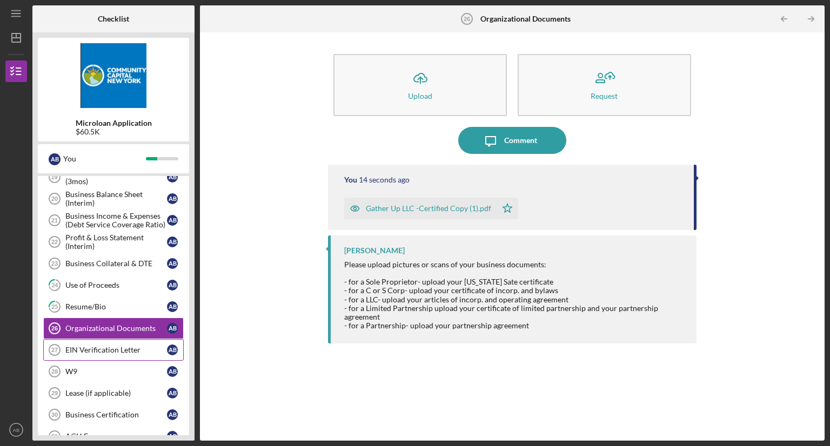
click at [115, 346] on div "EIN Verification Letter" at bounding box center [116, 350] width 102 height 9
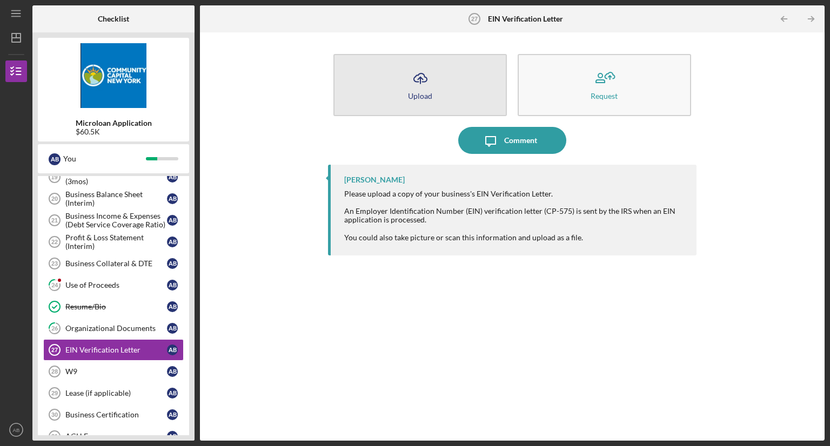
click at [406, 78] on button "Icon/Upload Upload" at bounding box center [419, 85] width 173 height 62
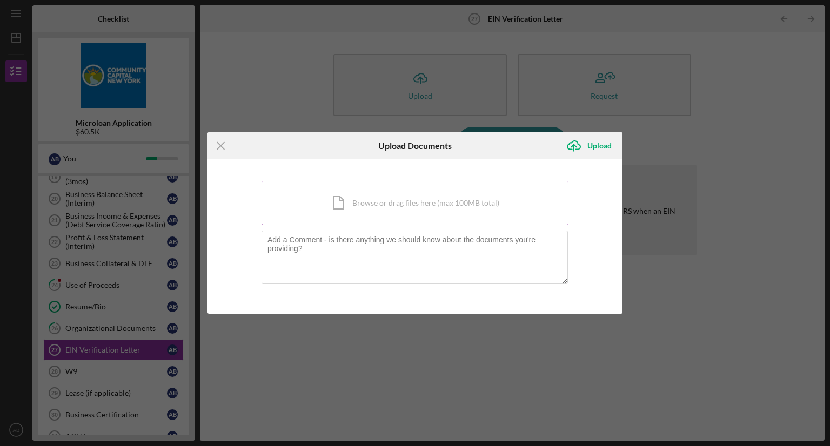
click at [384, 207] on div "Icon/Document Browse or drag files here (max 100MB total) Tap to choose files o…" at bounding box center [415, 203] width 307 height 44
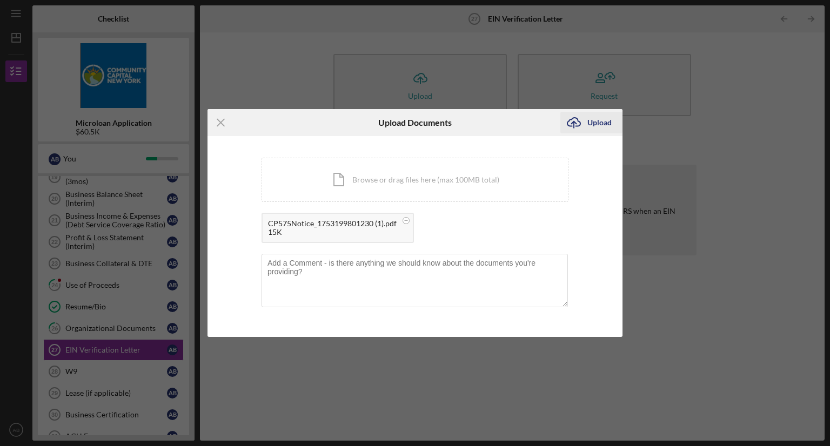
click at [596, 120] on div "Upload" at bounding box center [599, 123] width 24 height 22
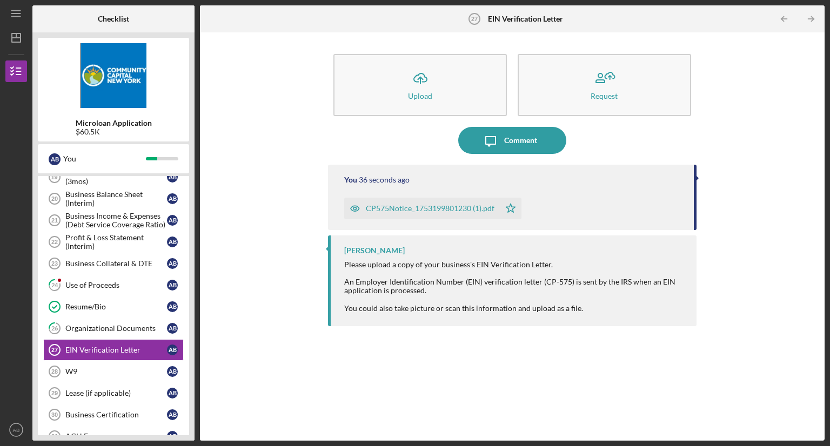
click at [38, 390] on div "Personal Financial Statement Personal Financial Statement A B 14 Previous 30 da…" at bounding box center [113, 256] width 151 height 438
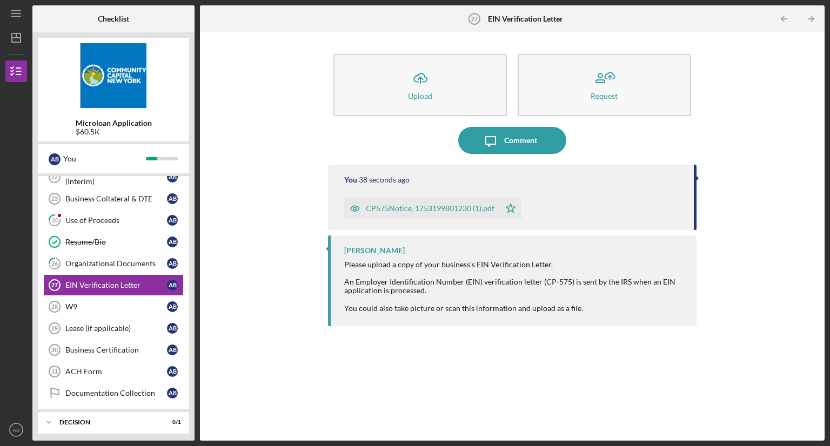
scroll to position [476, 0]
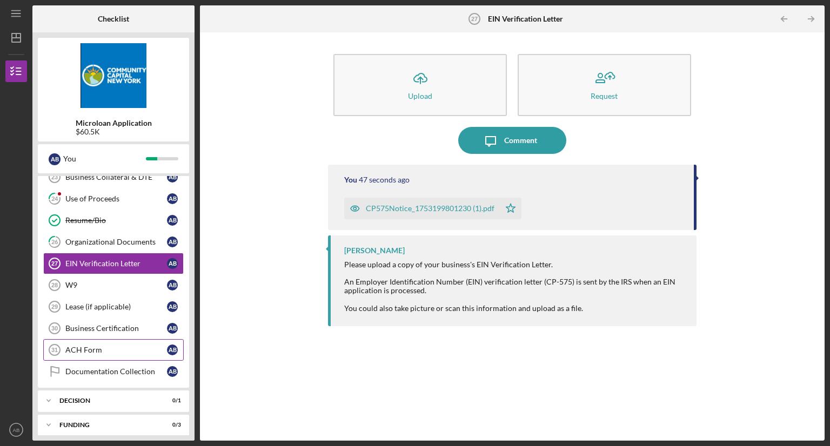
click at [91, 346] on div "ACH Form" at bounding box center [116, 350] width 102 height 9
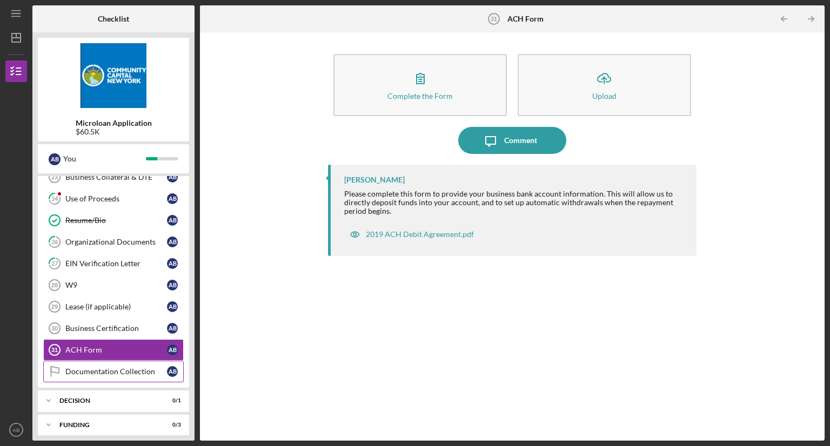
click at [89, 367] on div "Documentation Collection" at bounding box center [116, 371] width 102 height 9
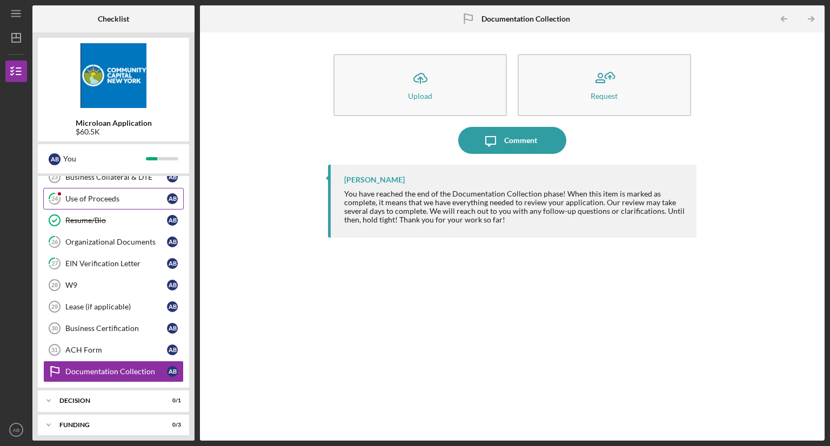
click at [104, 195] on div "Use of Proceeds" at bounding box center [116, 199] width 102 height 9
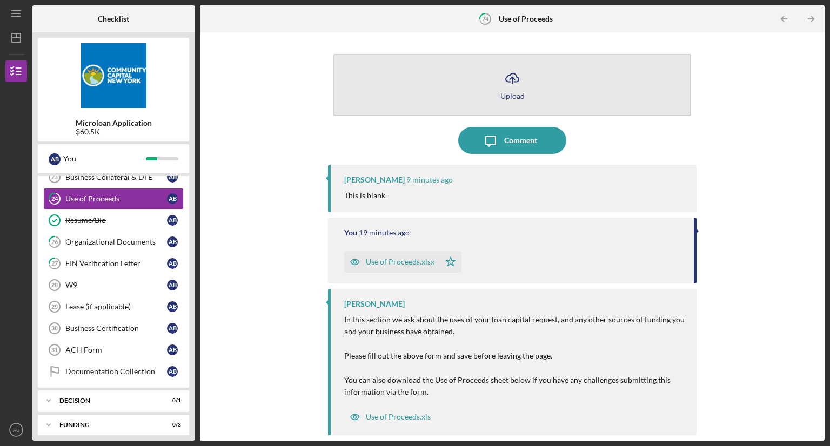
click at [438, 86] on button "Icon/Upload Upload" at bounding box center [512, 85] width 358 height 62
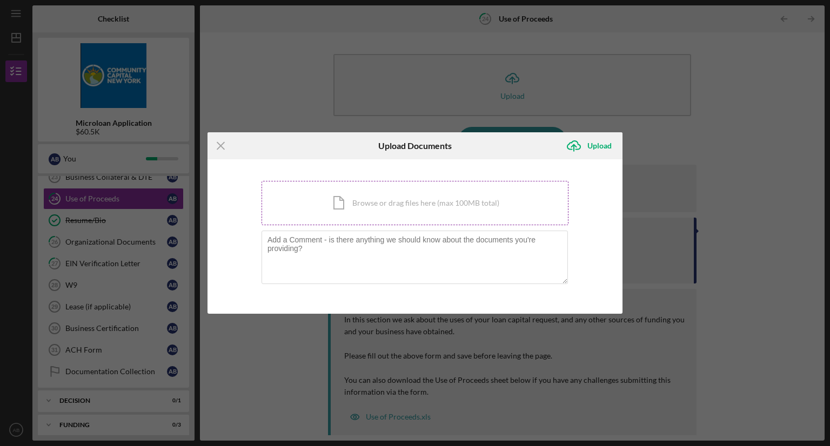
click at [349, 199] on div "Icon/Document Browse or drag files here (max 100MB total) Tap to choose files o…" at bounding box center [415, 203] width 307 height 44
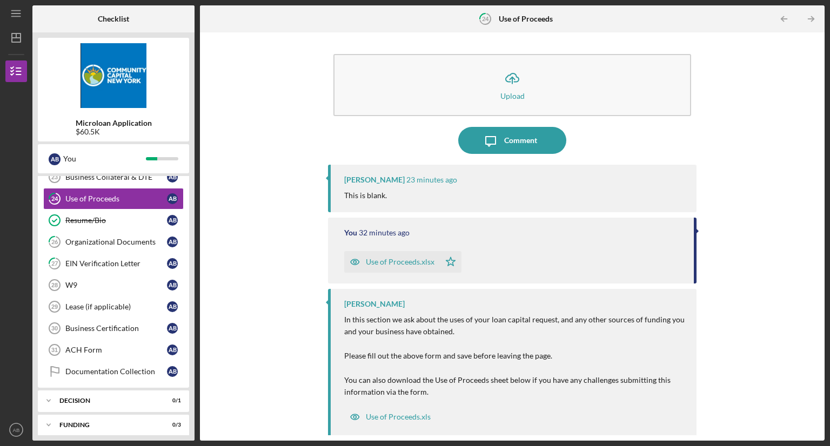
click at [807, 186] on div "Icon/Upload Upload Icon/Message Comment [PERSON_NAME] 23 minutes ago This is bl…" at bounding box center [512, 237] width 614 height 398
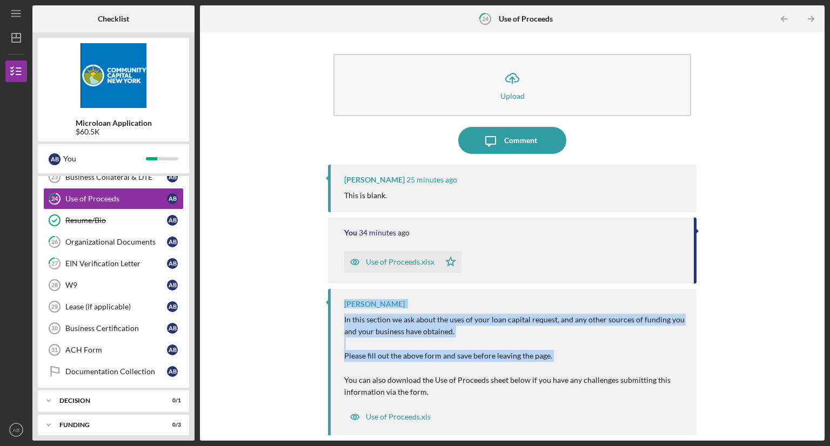
drag, startPoint x: 672, startPoint y: 373, endPoint x: 778, endPoint y: 279, distance: 141.2
click at [778, 279] on div "Icon/Upload Upload Icon/Message Comment [PERSON_NAME] 25 minutes ago This is bl…" at bounding box center [512, 237] width 614 height 398
click at [222, 293] on div "Icon/Upload Upload Icon/Message Comment [PERSON_NAME] 25 minutes ago This is bl…" at bounding box center [512, 237] width 614 height 398
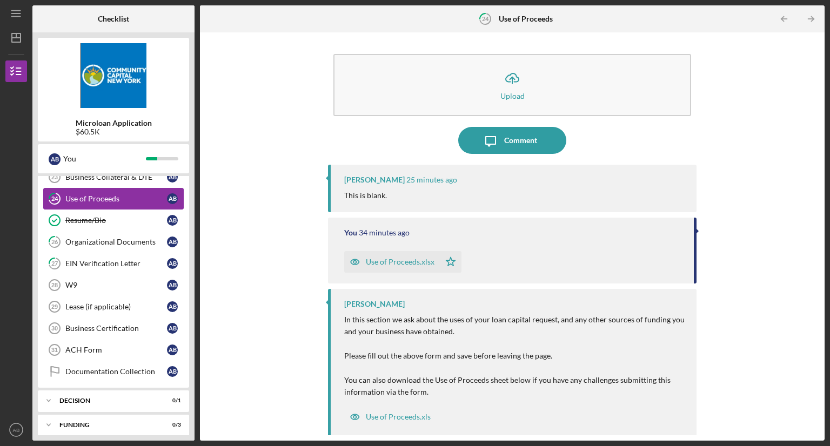
click at [138, 195] on div "Use of Proceeds" at bounding box center [116, 199] width 102 height 9
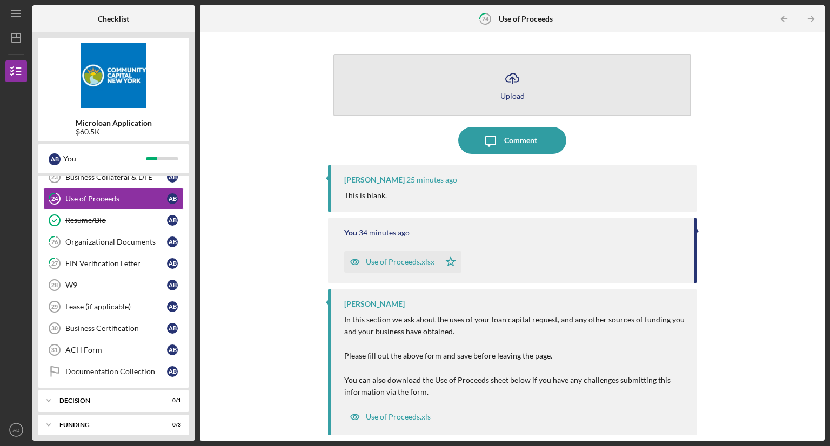
click at [400, 81] on button "Icon/Upload Upload" at bounding box center [512, 85] width 358 height 62
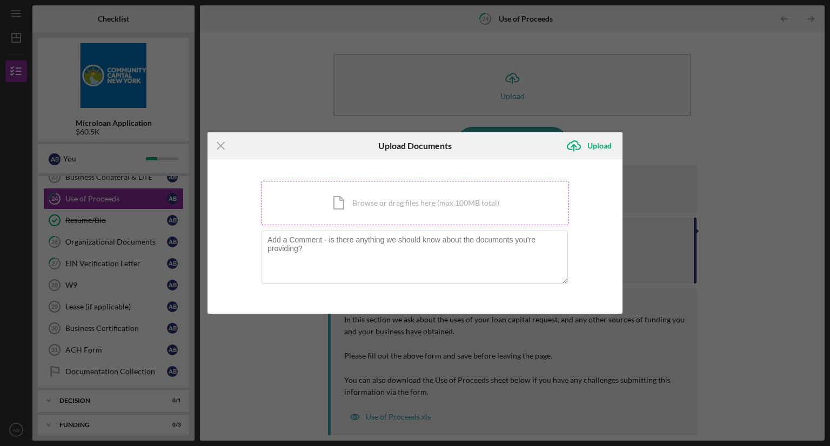
click at [501, 195] on div "Icon/Document Browse or drag files here (max 100MB total) Tap to choose files o…" at bounding box center [415, 203] width 307 height 44
click at [619, 429] on div "Icon/Menu Close Upload Documents Icon/Upload Upload You're uploading documents …" at bounding box center [415, 223] width 830 height 446
click at [744, 333] on div "Icon/Menu Close Upload Documents Icon/Upload Upload You're uploading documents …" at bounding box center [415, 223] width 830 height 446
click at [778, 349] on div "Icon/Menu Close Upload Documents Icon/Upload Upload You're uploading documents …" at bounding box center [415, 223] width 830 height 446
click at [217, 137] on icon "Icon/Menu Close" at bounding box center [221, 145] width 27 height 27
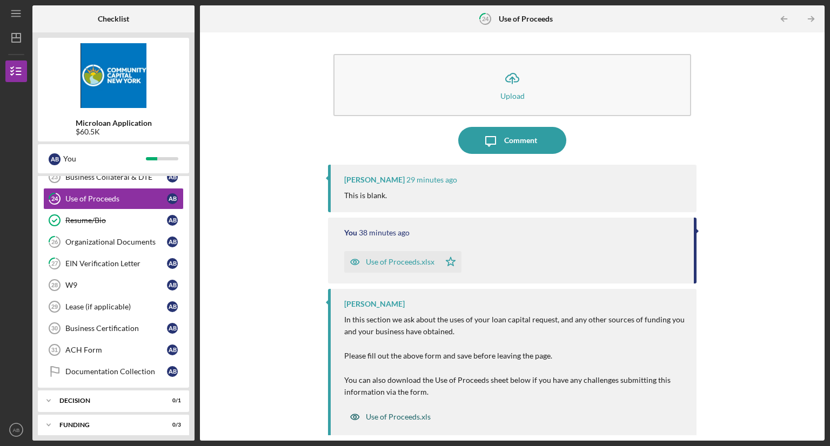
click at [391, 416] on div "Use of Proceeds.xls" at bounding box center [398, 417] width 65 height 9
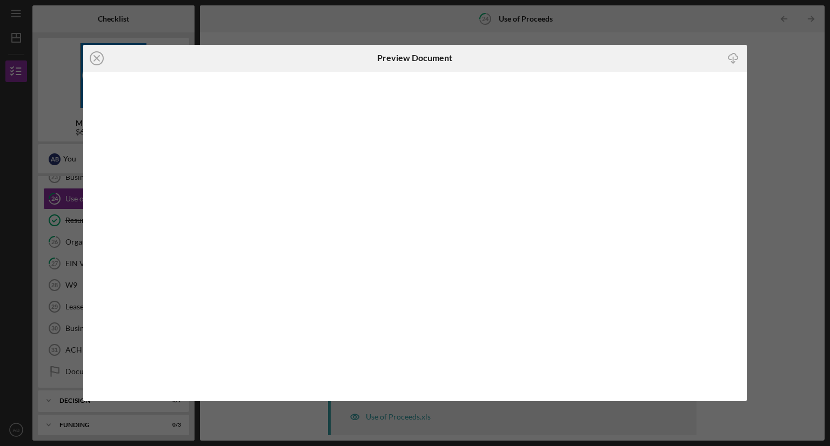
click at [731, 53] on icon "Icon/Download" at bounding box center [733, 58] width 24 height 24
click at [94, 57] on icon "Icon/Close" at bounding box center [96, 58] width 27 height 27
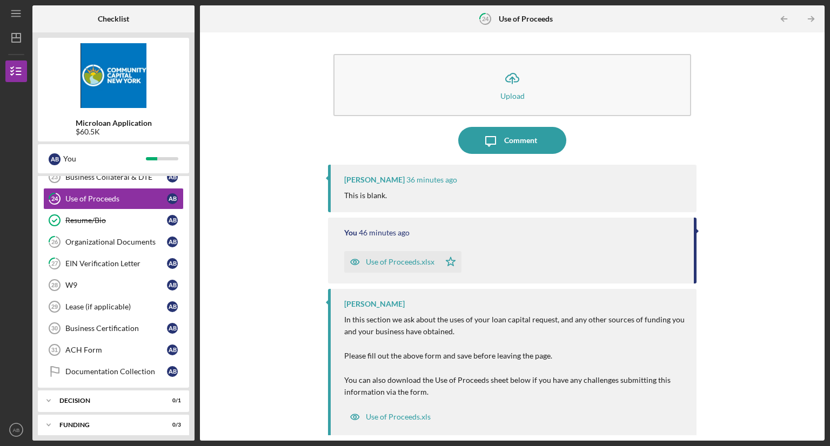
click at [443, 422] on div "Use of Proceeds.xls" at bounding box center [515, 414] width 342 height 27
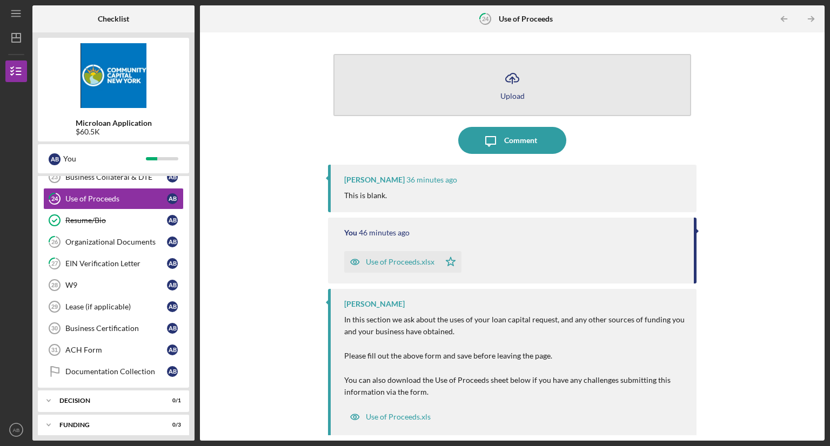
click at [453, 90] on button "Icon/Upload Upload" at bounding box center [512, 85] width 358 height 62
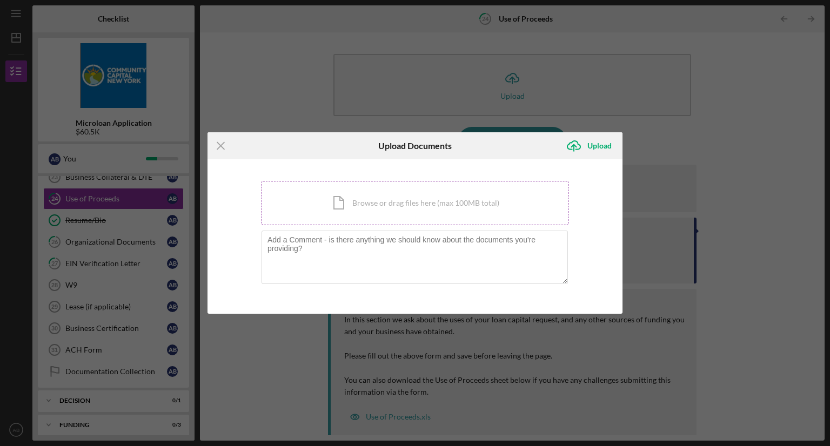
click at [439, 210] on div "Icon/Document Browse or drag files here (max 100MB total) Tap to choose files o…" at bounding box center [415, 203] width 307 height 44
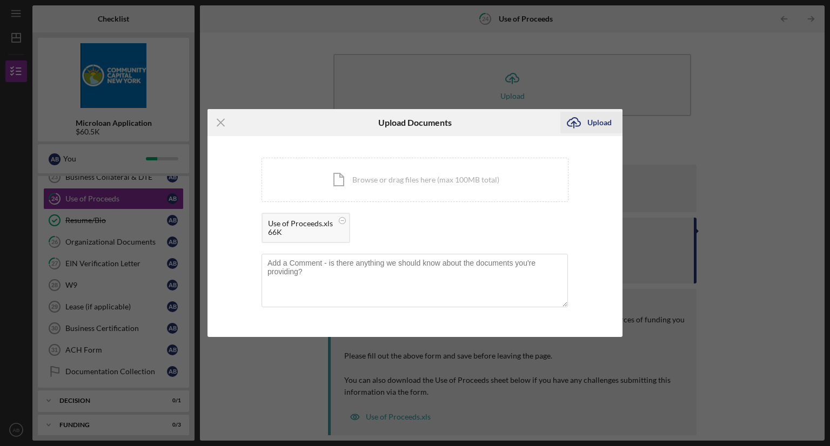
click at [605, 125] on div "Upload" at bounding box center [599, 123] width 24 height 22
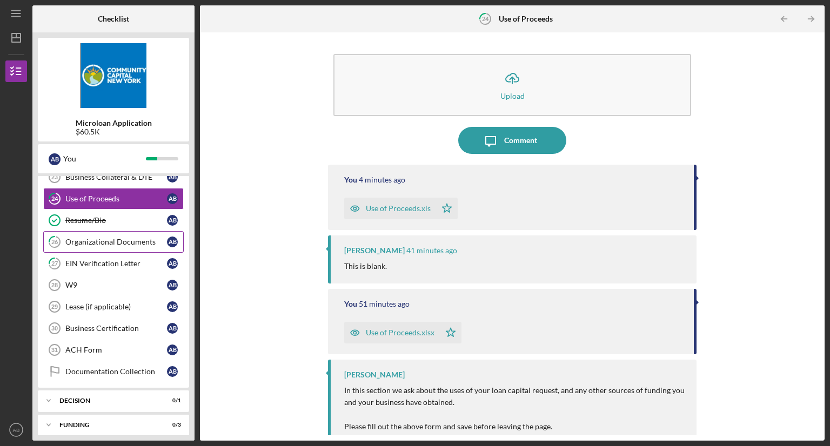
click at [121, 238] on div "Organizational Documents" at bounding box center [116, 242] width 102 height 9
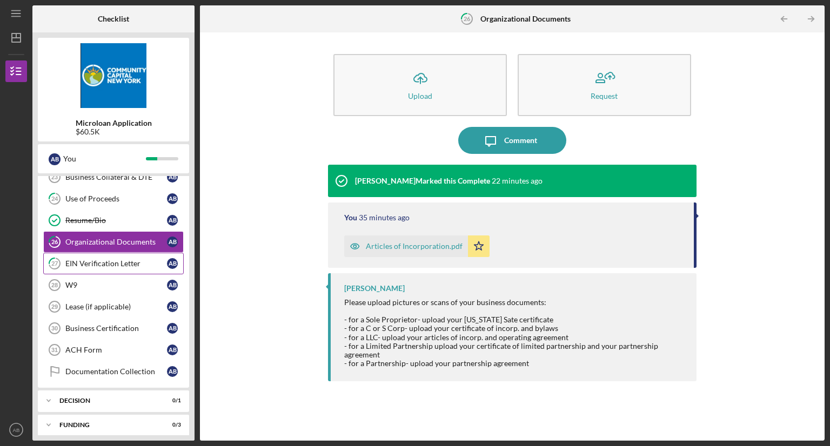
click at [110, 261] on div "EIN Verification Letter" at bounding box center [116, 263] width 102 height 9
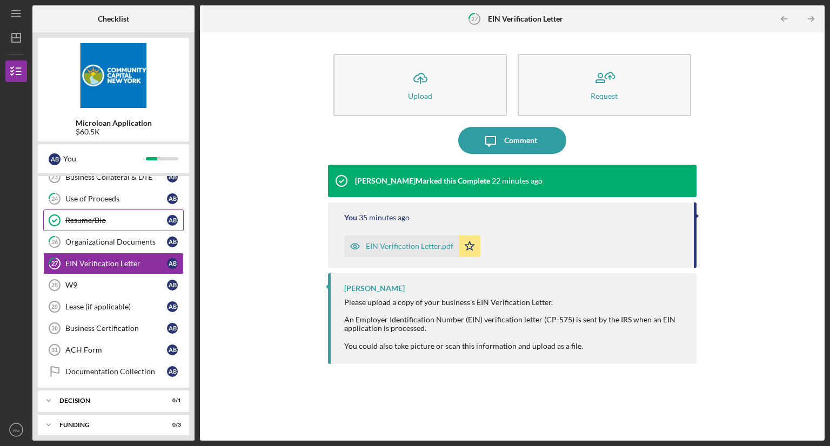
click at [119, 216] on div "Resume/Bio" at bounding box center [116, 220] width 102 height 9
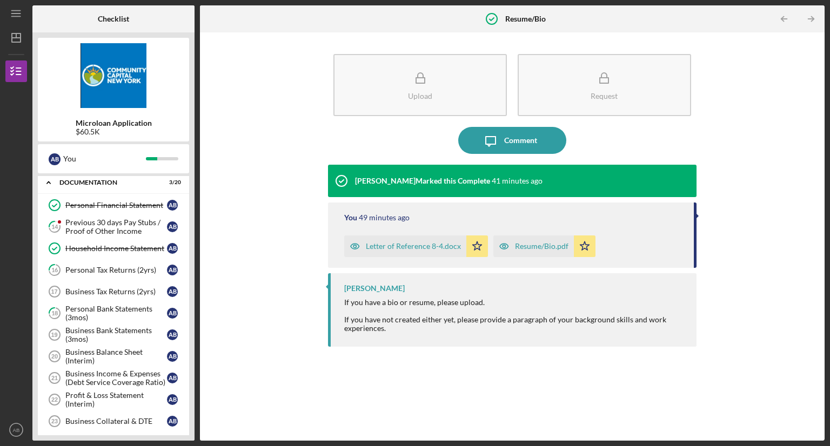
scroll to position [173, 0]
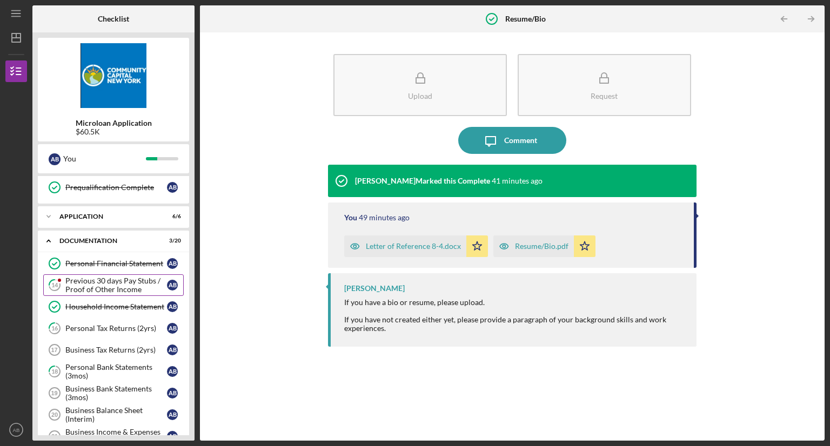
click at [111, 277] on div "Previous 30 days Pay Stubs / Proof of Other Income" at bounding box center [116, 285] width 102 height 17
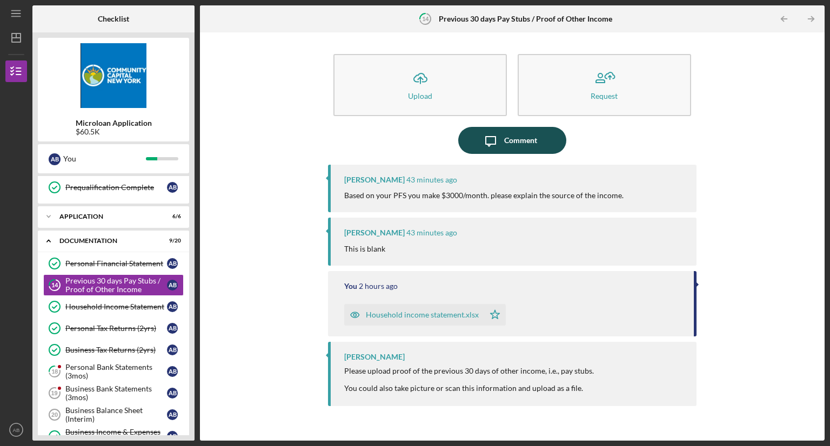
click at [514, 142] on div "Comment" at bounding box center [520, 140] width 33 height 27
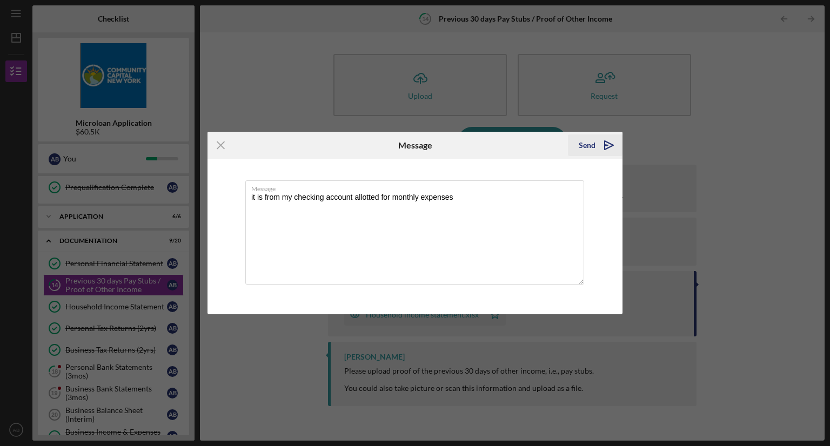
type textarea "it is from my checking account allotted for monthly expenses"
click at [605, 143] on polygon "submit" at bounding box center [609, 145] width 9 height 9
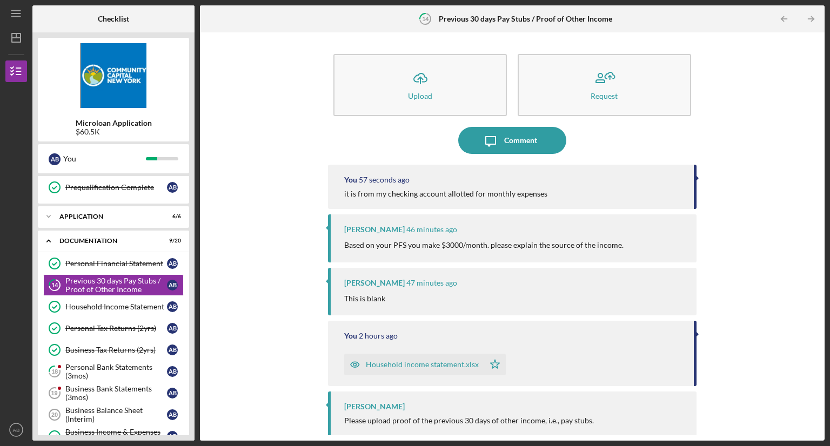
drag, startPoint x: 125, startPoint y: 363, endPoint x: 236, endPoint y: 391, distance: 113.8
drag, startPoint x: 236, startPoint y: 391, endPoint x: 257, endPoint y: 419, distance: 35.1
click at [257, 419] on div "Icon/Upload Upload Request Icon/Message Comment You 59 seconds ago it is from m…" at bounding box center [512, 237] width 614 height 398
click at [136, 367] on div "Personal Bank Statements (3mos)" at bounding box center [116, 371] width 102 height 17
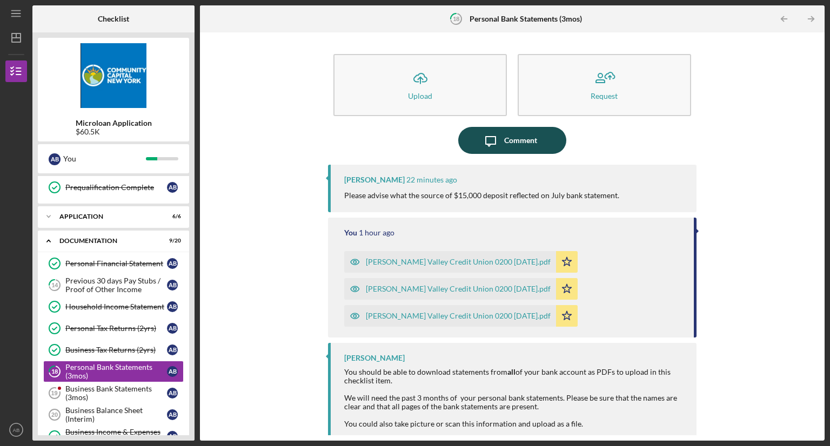
click at [476, 141] on button "Icon/Message Comment" at bounding box center [512, 140] width 108 height 27
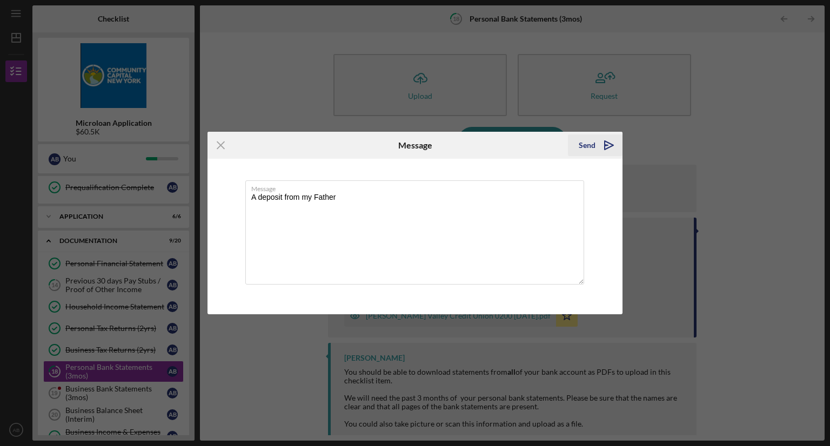
type textarea "A deposit from my Father"
click at [601, 143] on icon "Icon/icon-invite-send" at bounding box center [609, 145] width 27 height 27
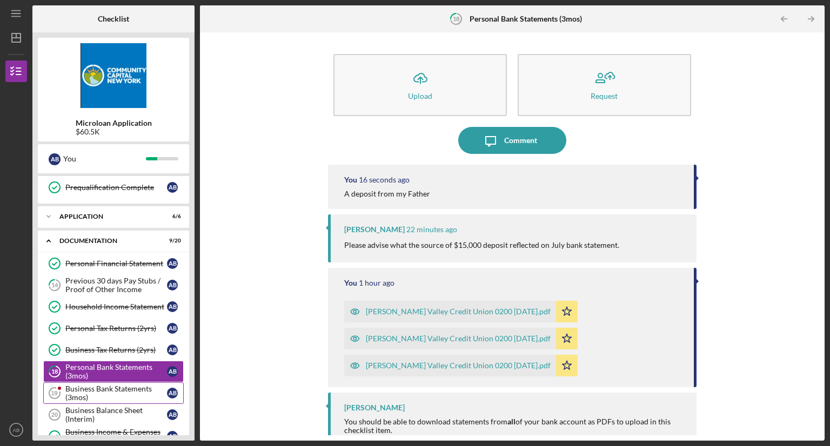
click at [138, 385] on div "Business Bank Statements (3mos)" at bounding box center [116, 393] width 102 height 17
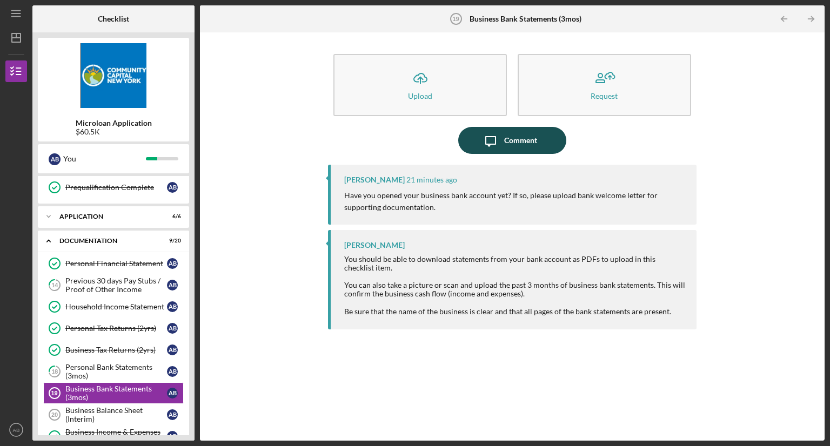
click at [504, 143] on div "Comment" at bounding box center [520, 140] width 33 height 27
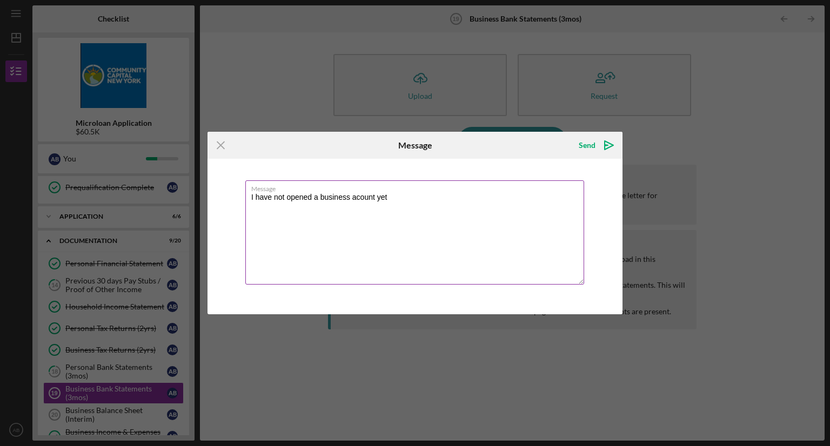
click at [376, 197] on textarea "I have not opened a business acount yet" at bounding box center [414, 232] width 339 height 104
click at [370, 197] on textarea "I have not opened a business acount yet" at bounding box center [414, 232] width 339 height 104
click at [403, 191] on label "Message" at bounding box center [417, 187] width 333 height 12
click at [403, 191] on textarea "I have not opened a business acount yet" at bounding box center [414, 232] width 339 height 104
click at [407, 200] on textarea "I have not opened a business acount yet" at bounding box center [414, 232] width 339 height 104
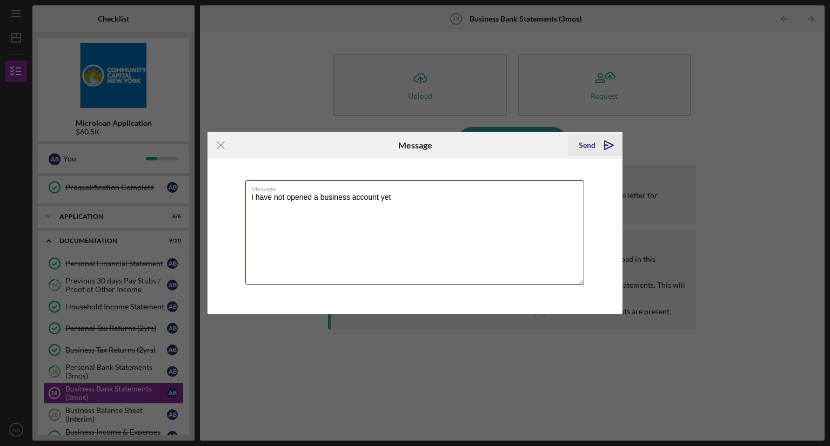
type textarea "I have not opened a business account yet"
click at [606, 148] on icon "Icon/icon-invite-send" at bounding box center [609, 145] width 27 height 27
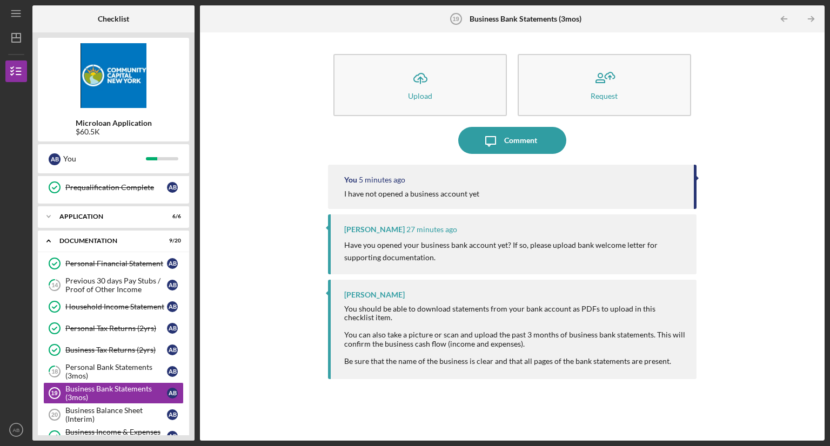
click at [302, 414] on div "Icon/Upload Upload Request Icon/Message Comment You 5 minutes ago I have not op…" at bounding box center [512, 237] width 614 height 398
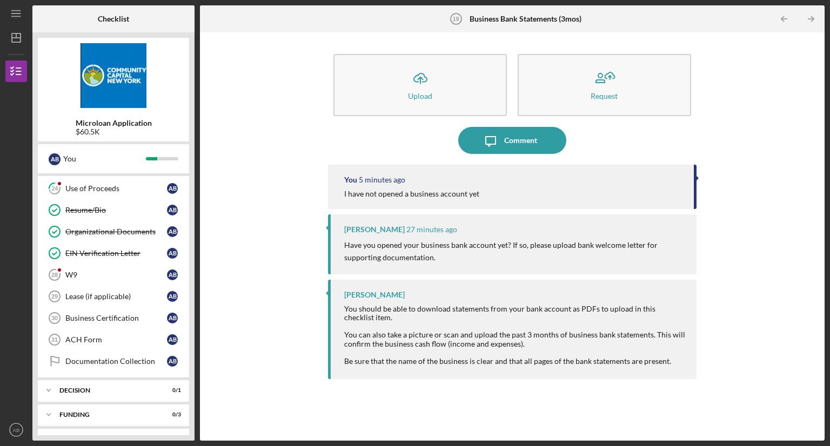
scroll to position [500, 0]
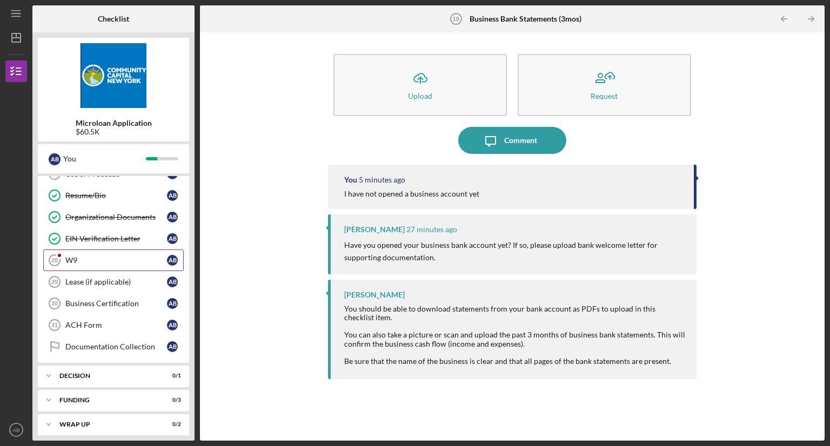
click at [97, 256] on div "W9" at bounding box center [116, 260] width 102 height 9
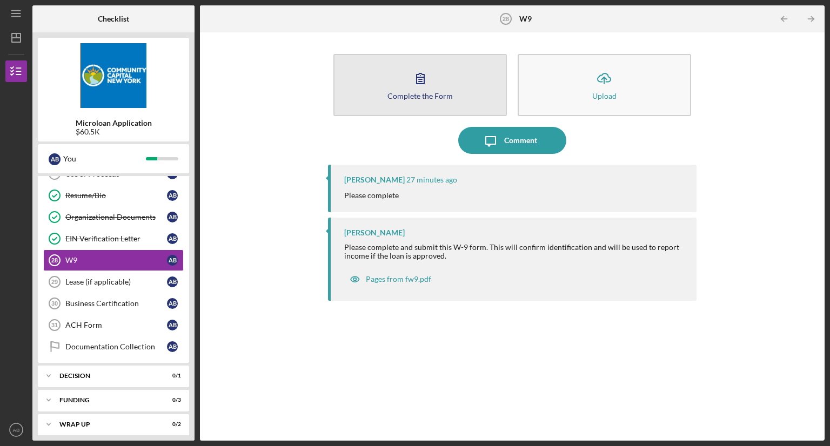
click at [404, 102] on button "Complete the Form Form" at bounding box center [419, 85] width 173 height 62
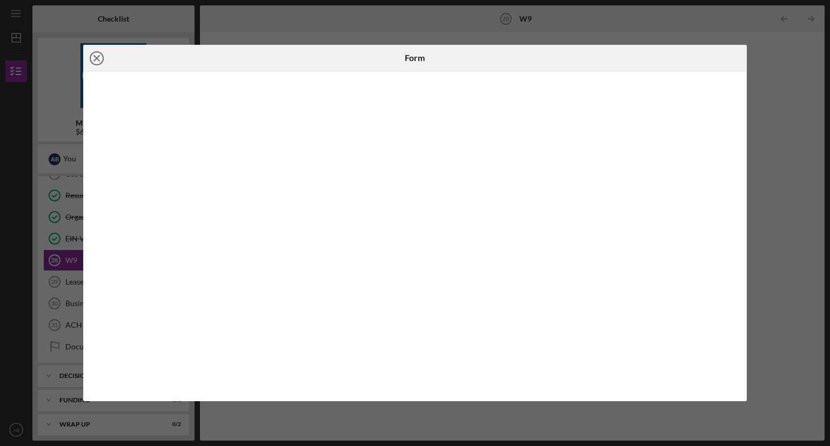
click at [98, 57] on line at bounding box center [96, 58] width 5 height 5
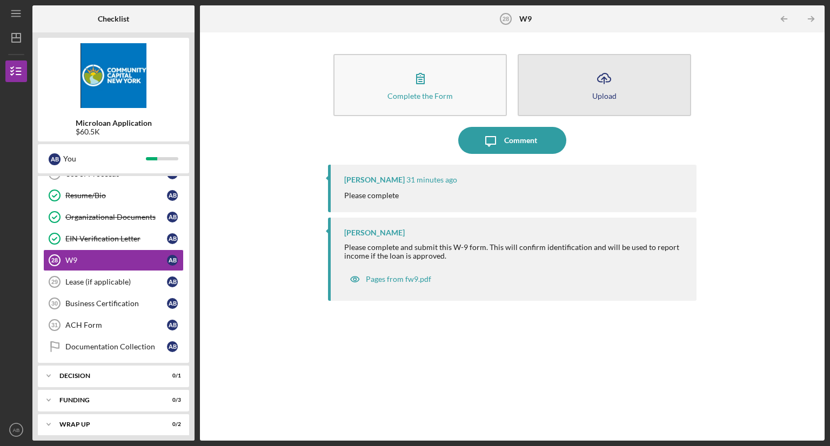
click at [545, 92] on button "Icon/Upload Upload" at bounding box center [604, 85] width 173 height 62
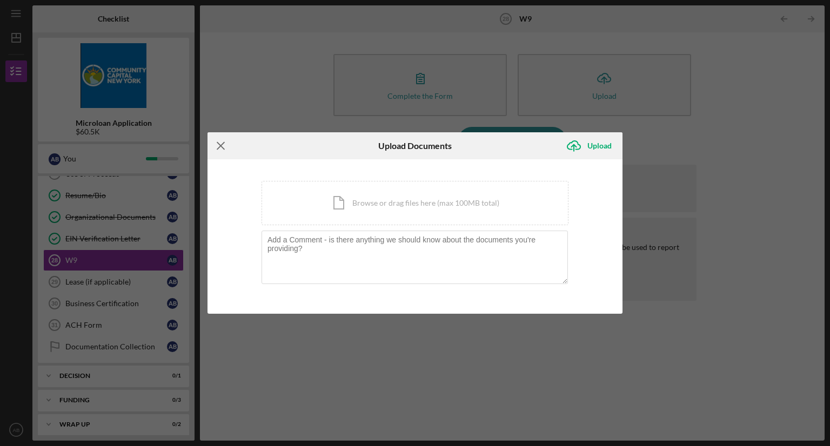
click at [219, 143] on icon "Icon/Menu Close" at bounding box center [221, 145] width 27 height 27
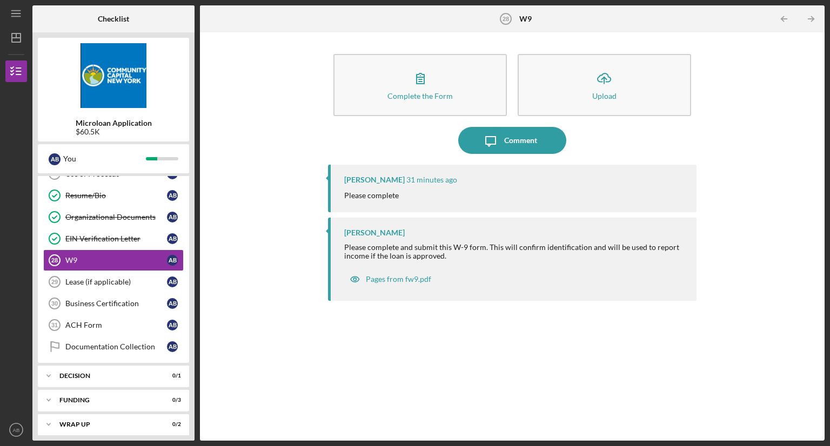
click at [186, 266] on div "Personal Financial Statement Personal Financial Statement A B Previous 30 days …" at bounding box center [113, 144] width 151 height 438
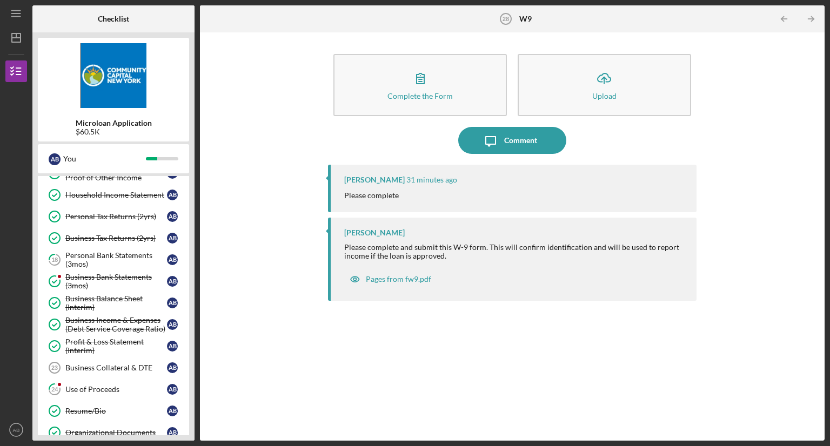
scroll to position [284, 0]
click at [122, 273] on div "Business Bank Statements (3mos)" at bounding box center [116, 281] width 102 height 17
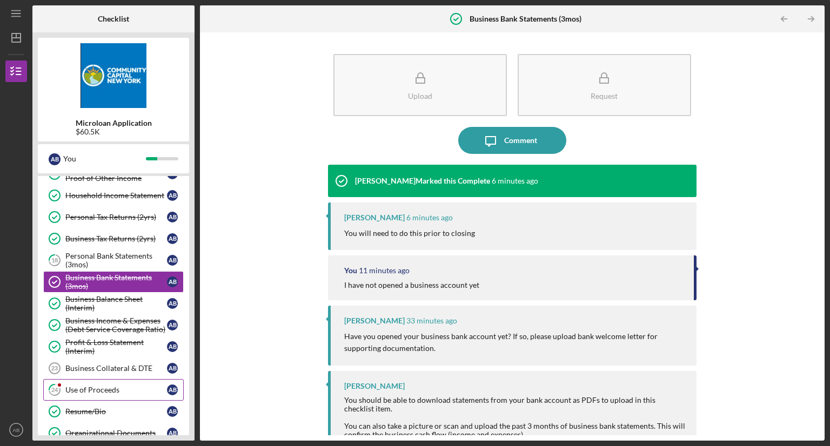
click at [104, 386] on div "Use of Proceeds" at bounding box center [116, 390] width 102 height 9
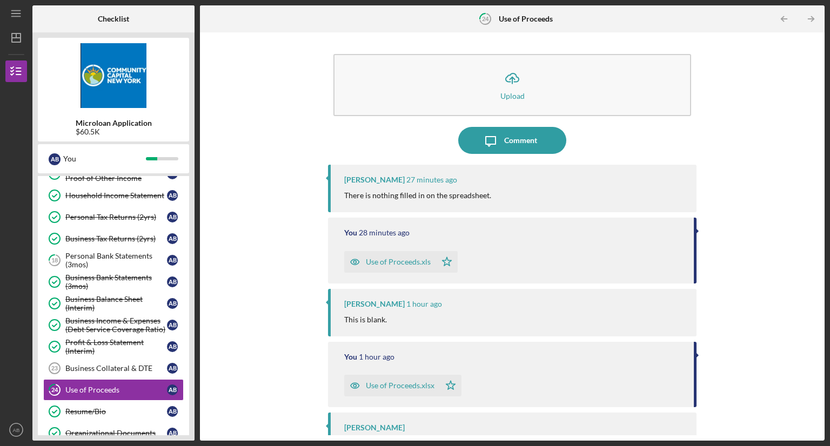
click at [318, 366] on div "Icon/Upload Upload Icon/Message Comment [PERSON_NAME] 27 minutes ago There is n…" at bounding box center [512, 237] width 614 height 398
click at [752, 112] on div "Icon/Upload Upload Icon/Message Comment [PERSON_NAME] 27 minutes ago There is n…" at bounding box center [512, 237] width 614 height 398
click at [188, 322] on div "Personal Financial Statement Personal Financial Statement A B Previous 30 days …" at bounding box center [113, 361] width 151 height 438
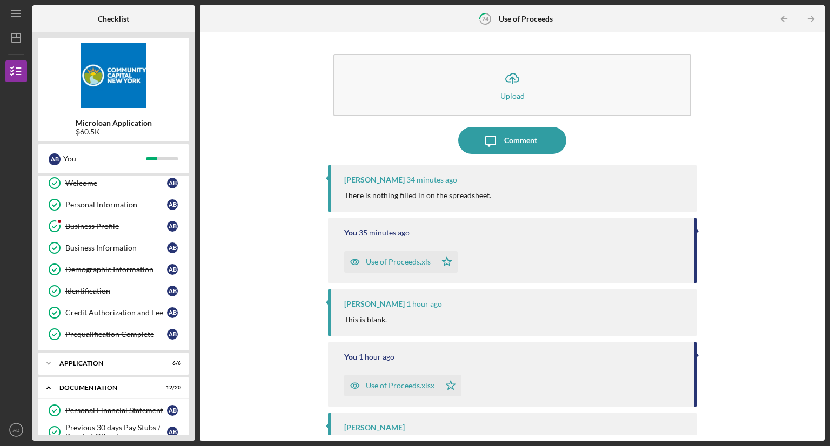
scroll to position [25, 0]
click at [85, 223] on div "Business Profile" at bounding box center [116, 227] width 102 height 9
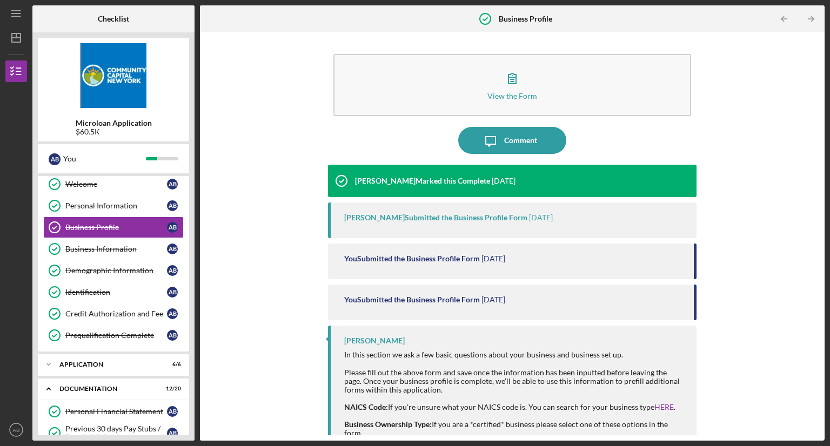
click at [214, 323] on div "View the Form Form Icon/Message Comment [PERSON_NAME] Marked this Complete [DAT…" at bounding box center [512, 237] width 614 height 398
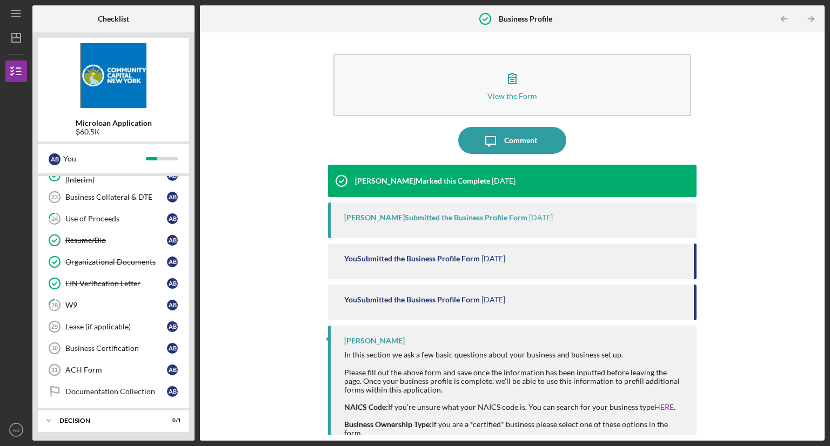
scroll to position [457, 0]
click at [117, 344] on div "Business Certification" at bounding box center [116, 347] width 102 height 9
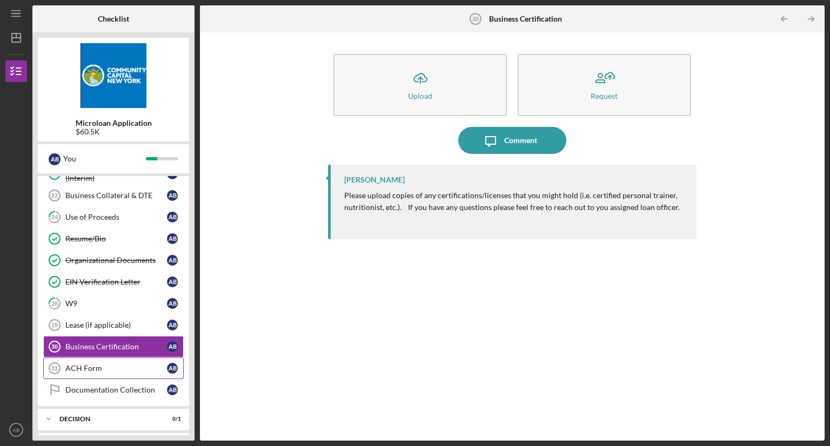
click at [117, 358] on link "ACH Form 31 ACH Form A B" at bounding box center [113, 369] width 141 height 22
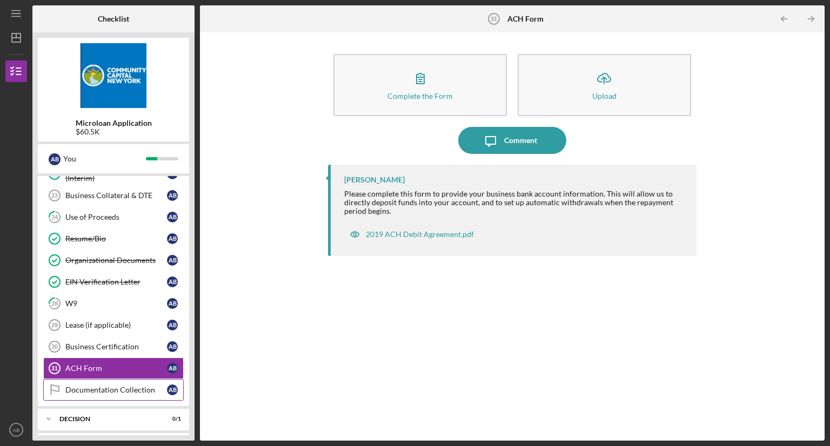
click at [117, 386] on div "Documentation Collection" at bounding box center [116, 390] width 102 height 9
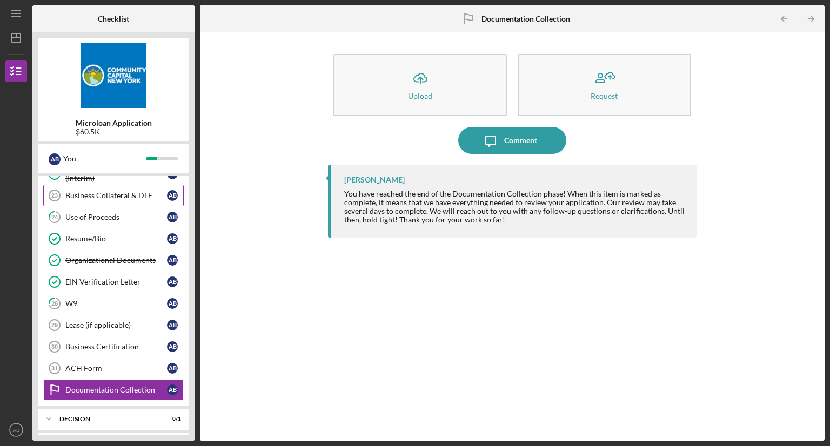
click at [96, 191] on div "Business Collateral & DTE" at bounding box center [116, 195] width 102 height 9
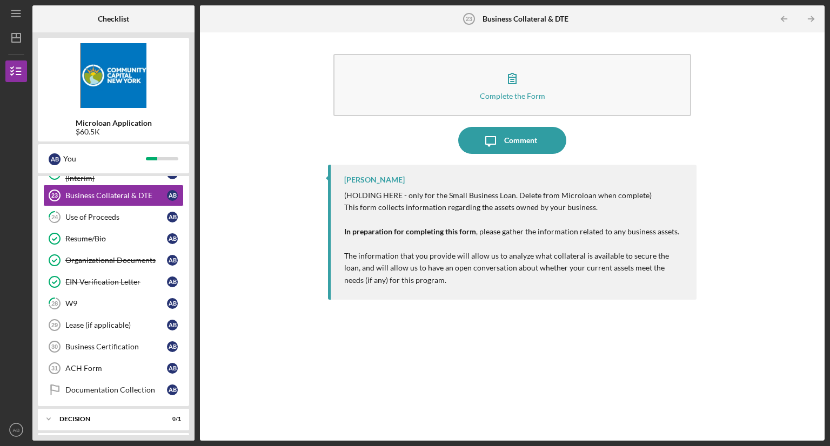
click at [184, 236] on div "Personal Financial Statement Personal Financial Statement A B Previous 30 days …" at bounding box center [113, 188] width 151 height 438
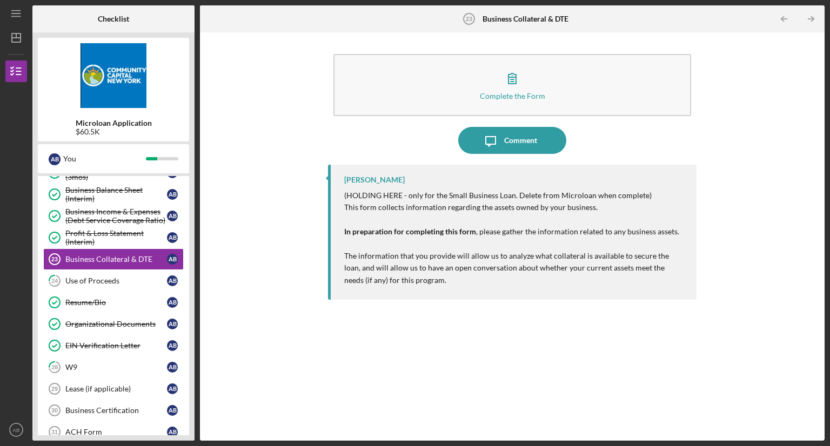
scroll to position [392, 0]
